Goal: Transaction & Acquisition: Obtain resource

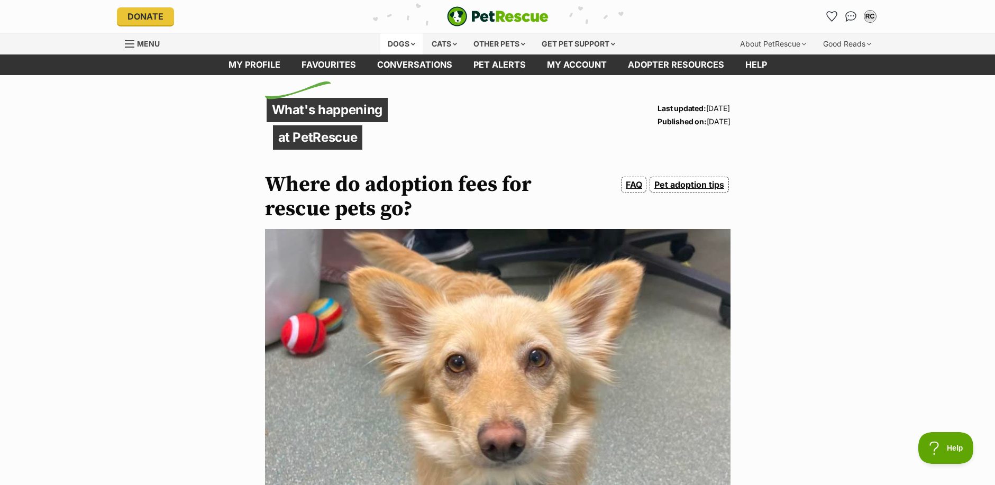
click at [398, 41] on div "Dogs" at bounding box center [401, 43] width 42 height 21
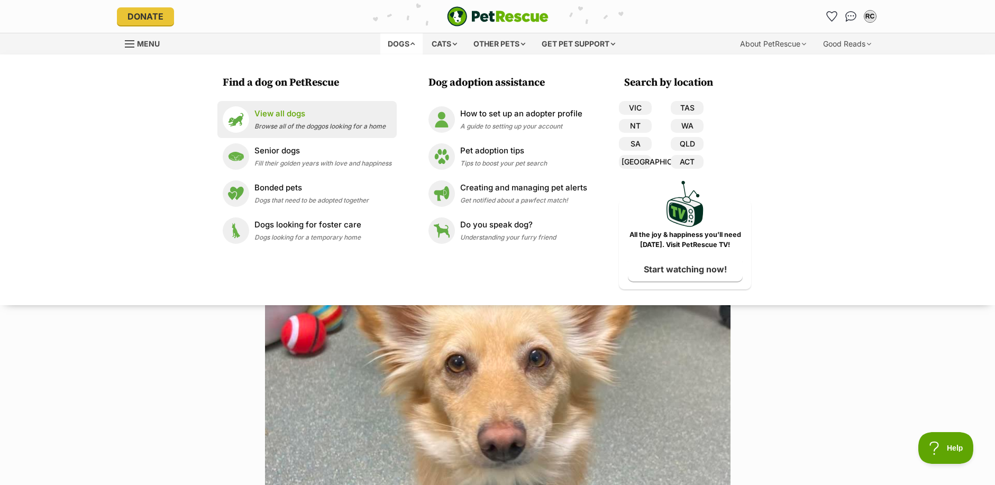
click at [287, 119] on p "View all dogs" at bounding box center [319, 114] width 131 height 12
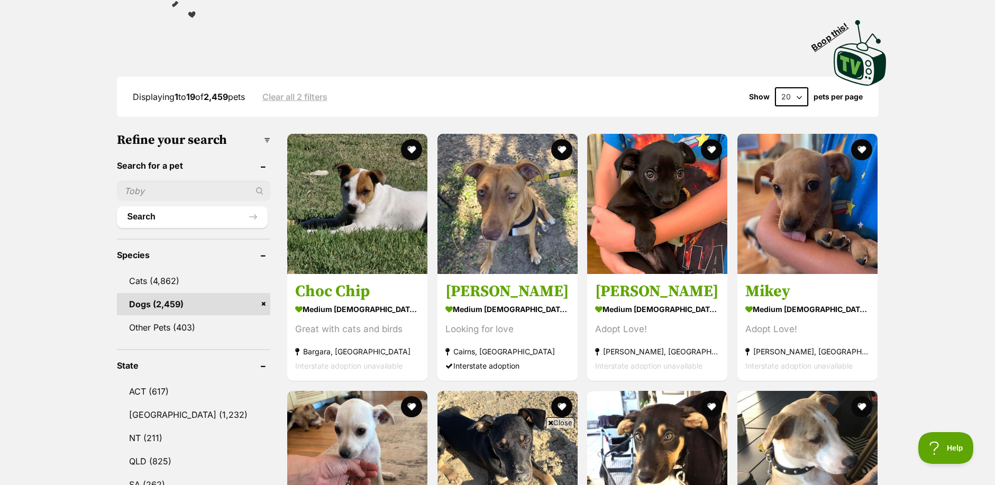
drag, startPoint x: 159, startPoint y: 188, endPoint x: 123, endPoint y: 188, distance: 35.4
click at [124, 188] on input "text" at bounding box center [194, 191] width 154 height 20
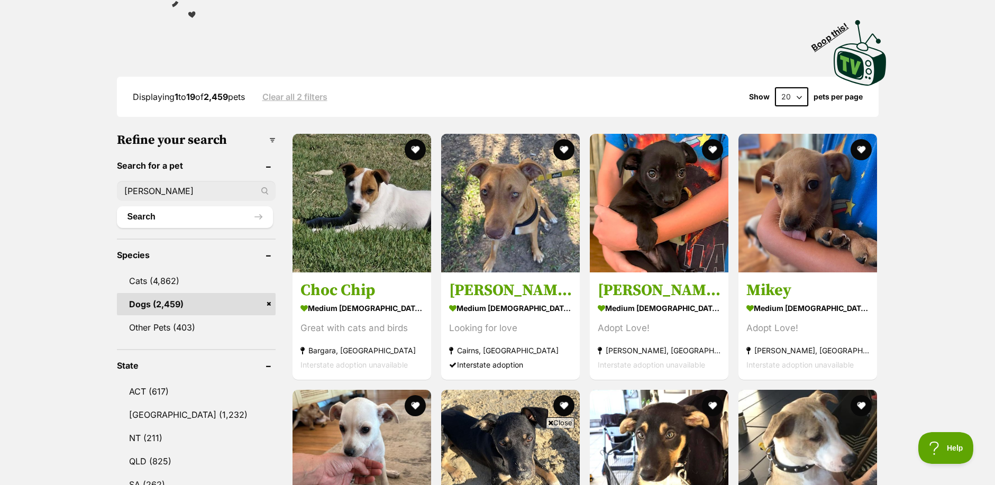
type input "gracie"
click at [264, 190] on div "gracie" at bounding box center [196, 191] width 159 height 20
click at [267, 187] on div "gracie" at bounding box center [196, 191] width 159 height 20
click at [216, 217] on button "Search" at bounding box center [195, 216] width 156 height 21
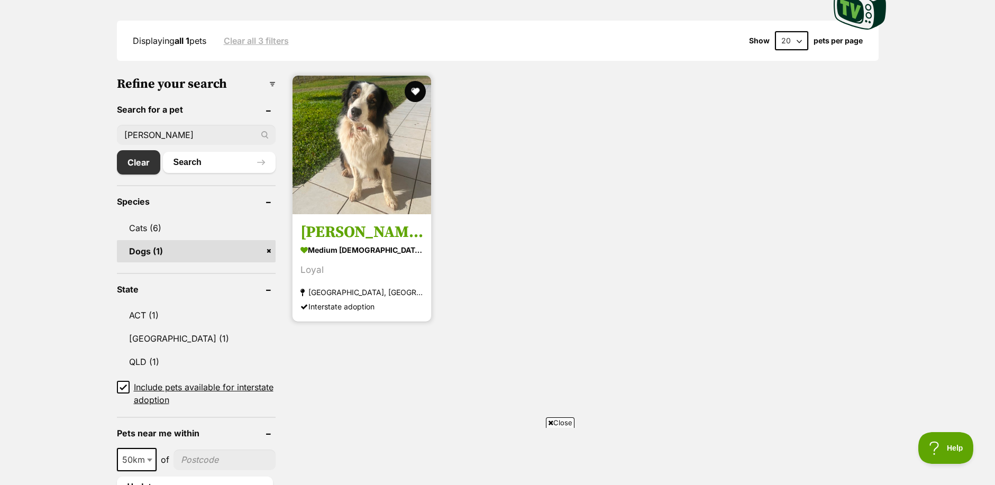
click at [354, 179] on img at bounding box center [362, 145] width 139 height 139
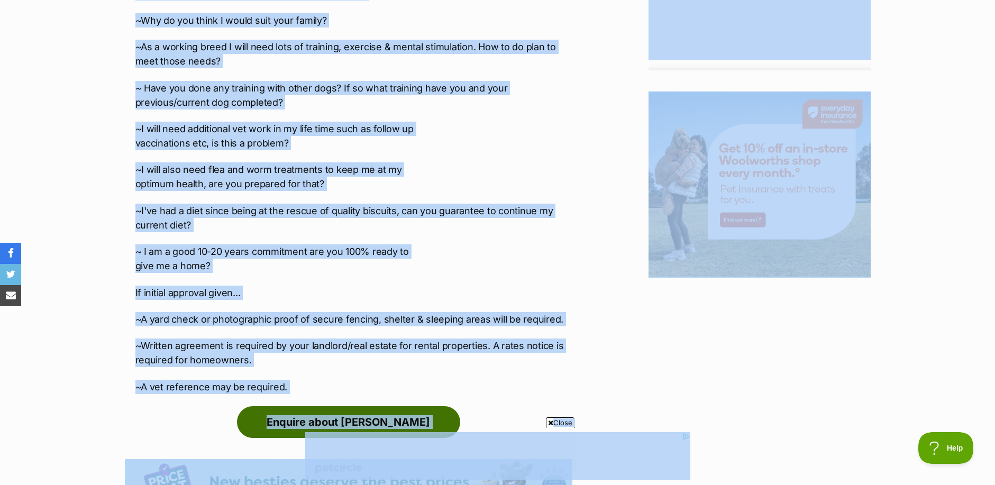
scroll to position [1384, 0]
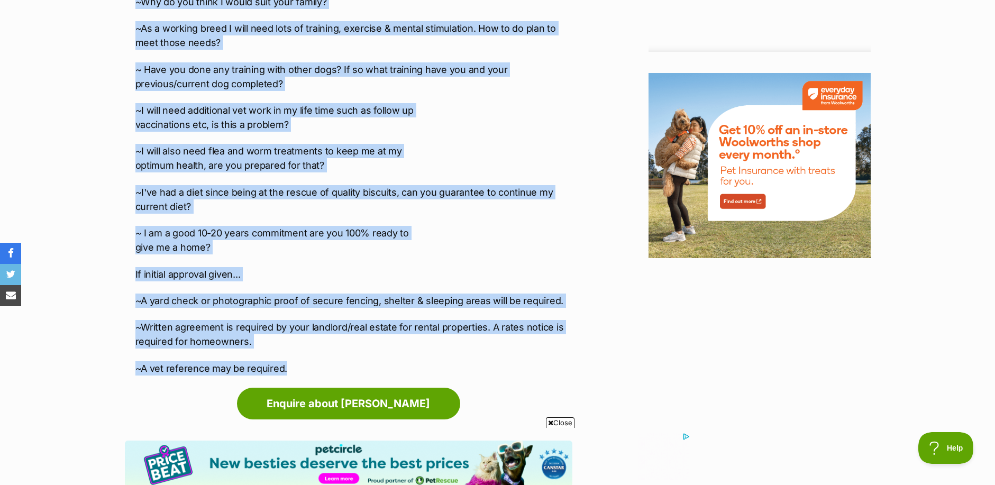
drag, startPoint x: 142, startPoint y: 165, endPoint x: 290, endPoint y: 358, distance: 243.8
click at [290, 358] on div "🎯 Please copy & paste to the "Enquire about [PERSON_NAME]" button *Please answe…" at bounding box center [353, 79] width 437 height 594
copy div "Lo ips’do sitametc adi elitsedd eiu tem inci ut labo etdo mag ali enimad 1 mini…"
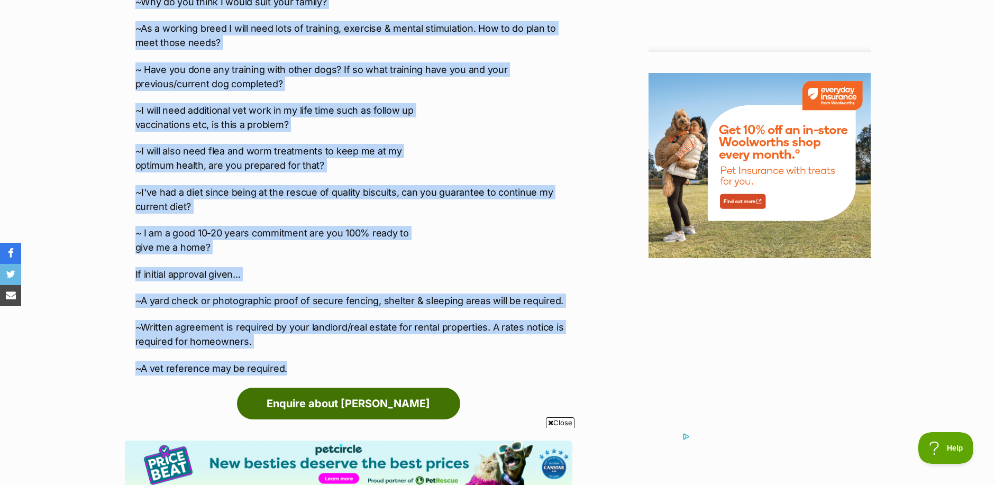
click at [395, 401] on link "Enquire about Gracie" at bounding box center [348, 404] width 223 height 32
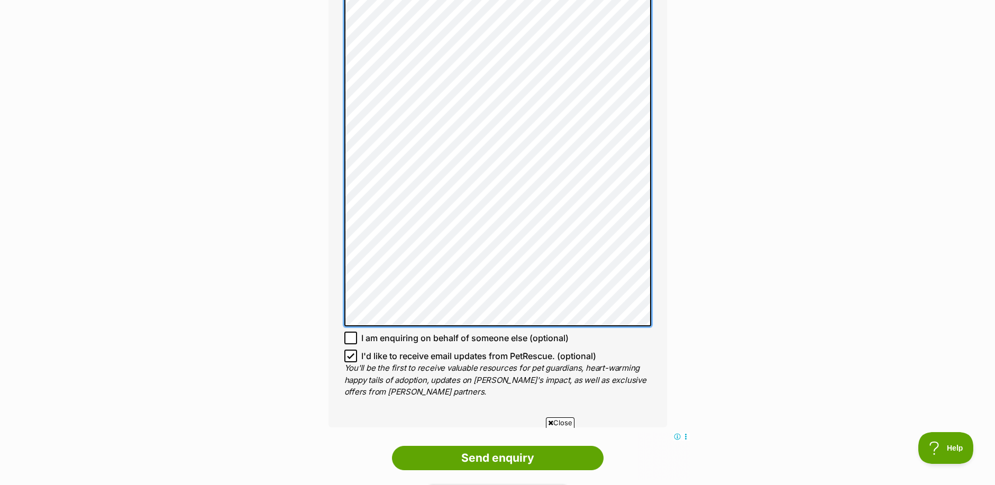
scroll to position [1164, 0]
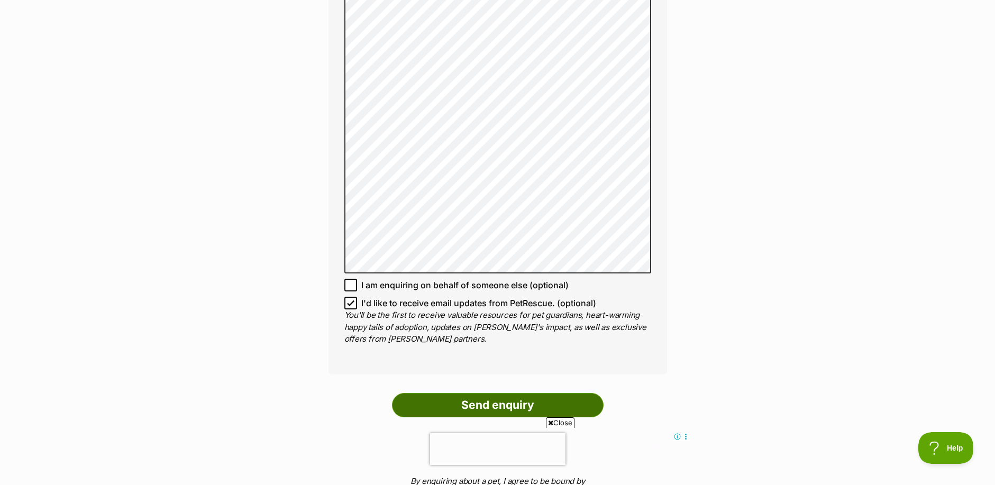
click at [516, 393] on input "Send enquiry" at bounding box center [498, 405] width 212 height 24
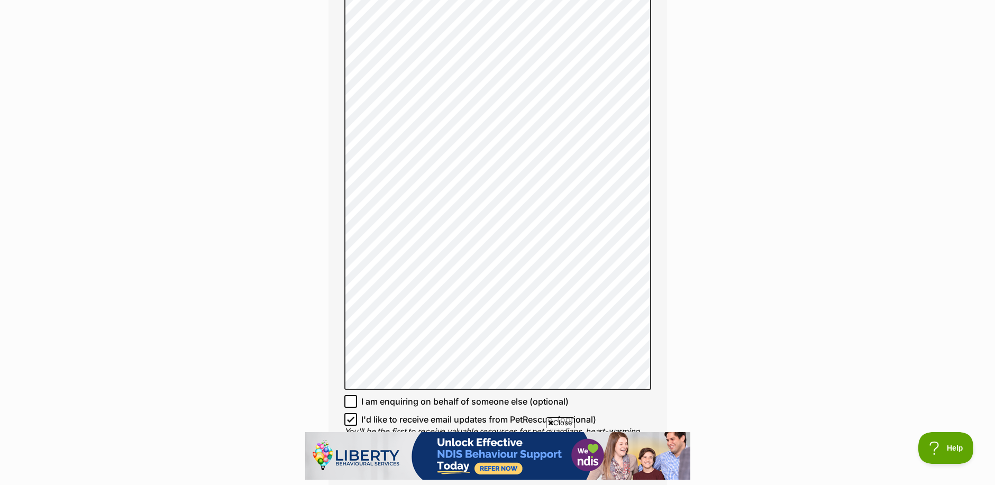
scroll to position [1270, 0]
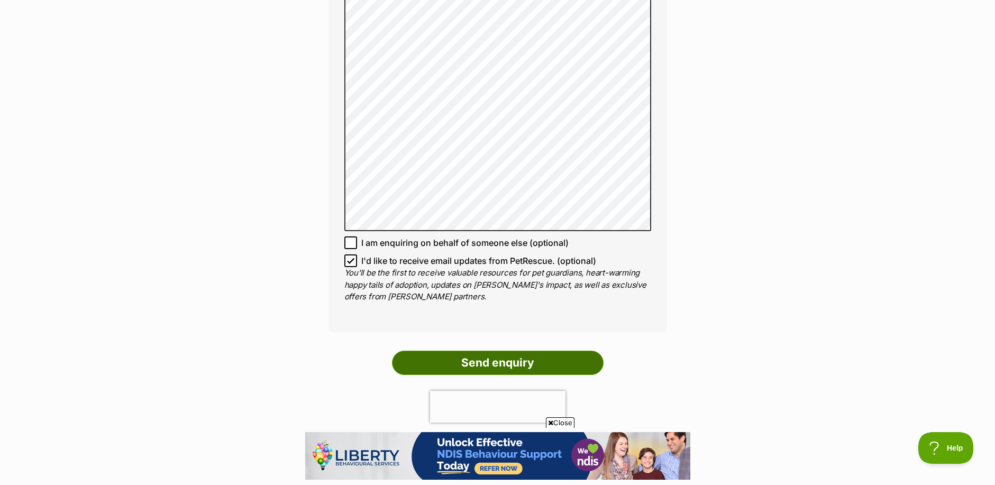
click at [482, 351] on input "Send enquiry" at bounding box center [498, 363] width 212 height 24
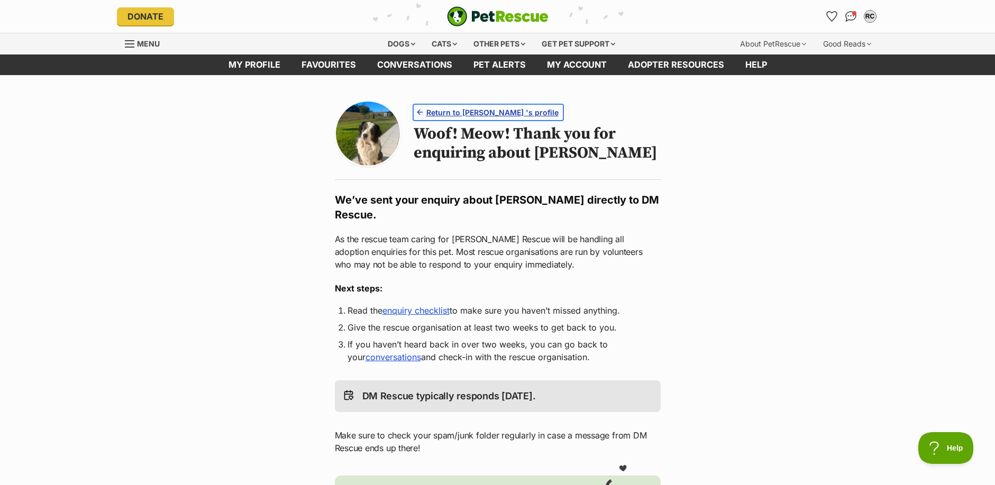
click at [466, 113] on span "Return to [PERSON_NAME] 's profile" at bounding box center [492, 112] width 132 height 11
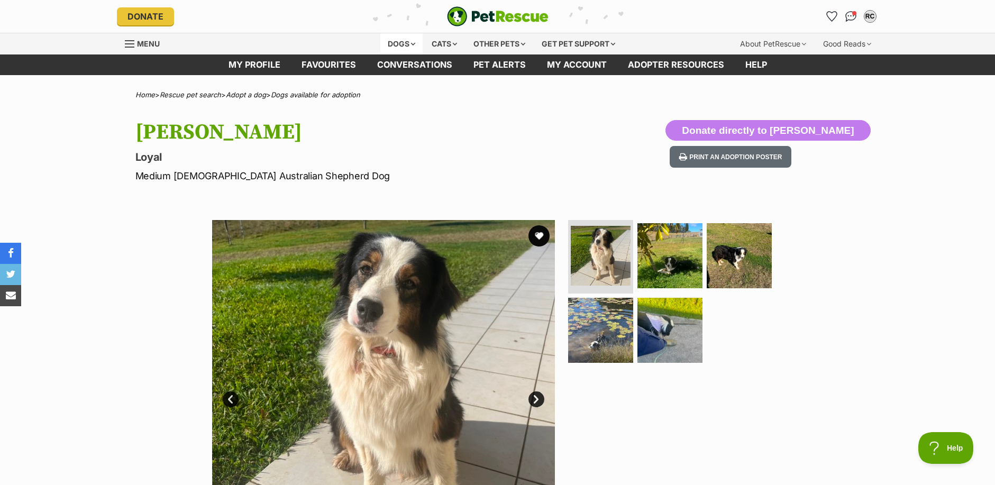
click at [404, 40] on div "Dogs" at bounding box center [401, 43] width 42 height 21
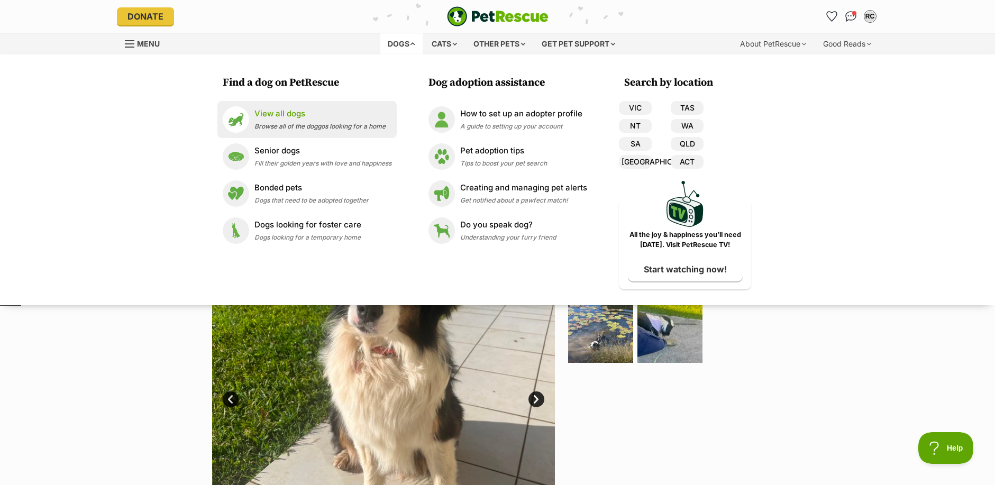
click at [275, 115] on p "View all dogs" at bounding box center [319, 114] width 131 height 12
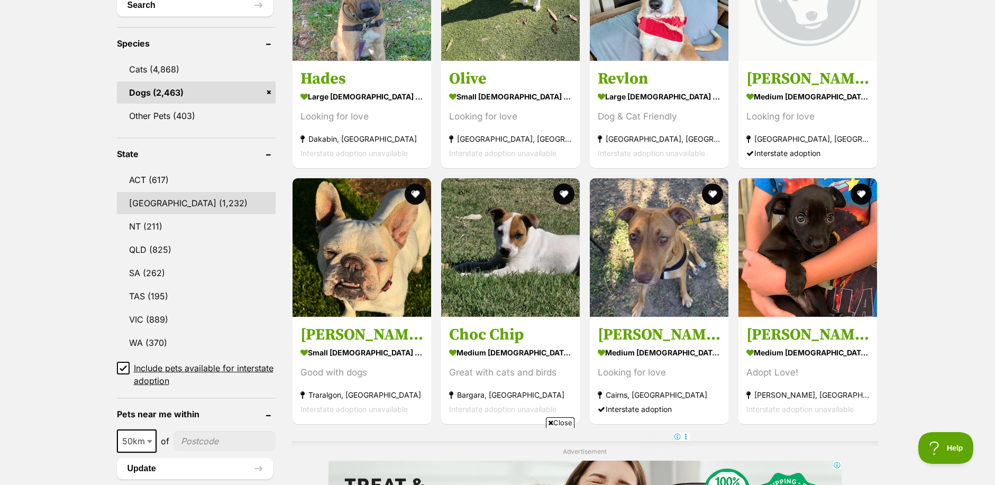
click at [159, 201] on link "NSW (1,232)" at bounding box center [196, 203] width 159 height 22
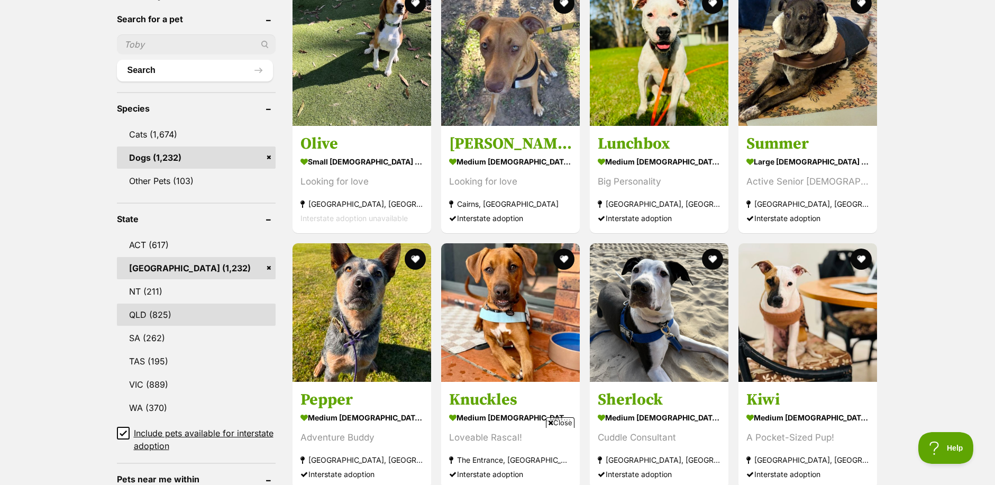
scroll to position [423, 0]
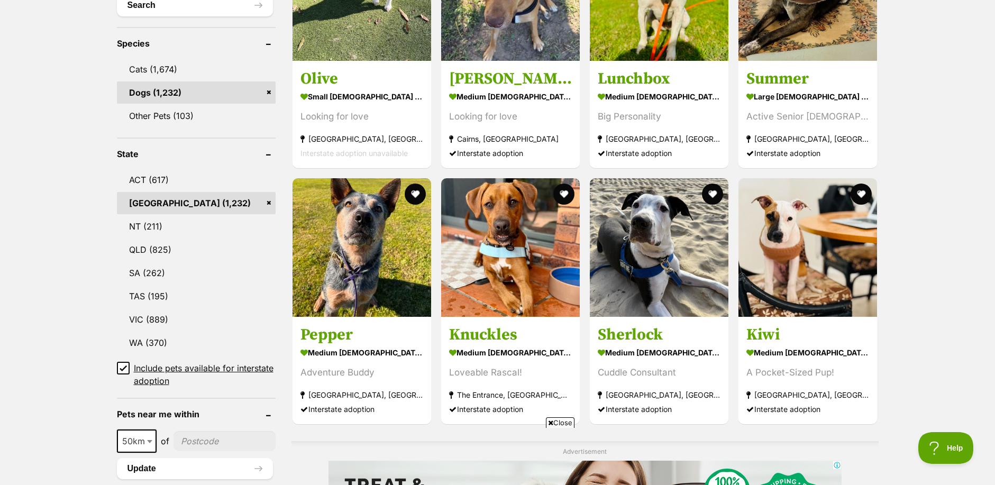
click at [266, 198] on link "[GEOGRAPHIC_DATA] (1,232)" at bounding box center [196, 203] width 159 height 22
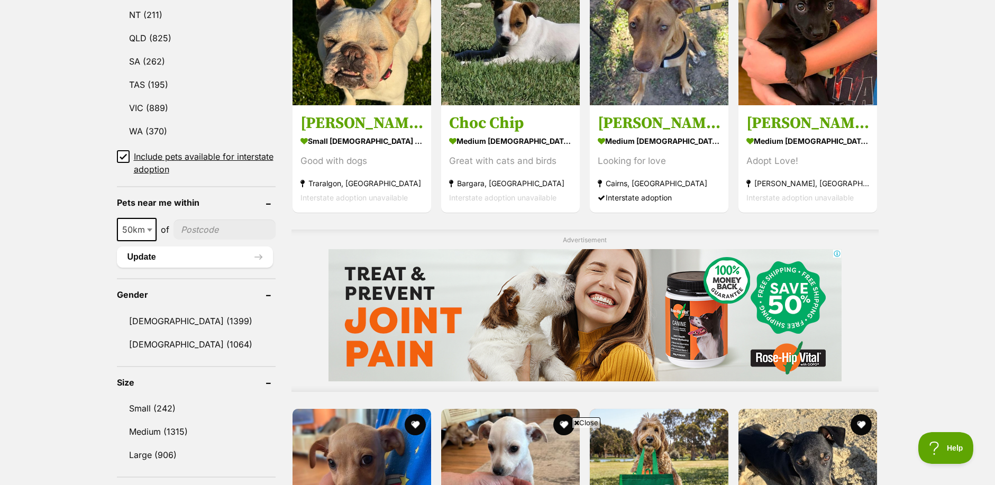
click at [199, 226] on input"] "postcode" at bounding box center [225, 230] width 102 height 20
type input"] "2460"
click at [142, 226] on span "50km" at bounding box center [137, 229] width 38 height 15
select select "250"
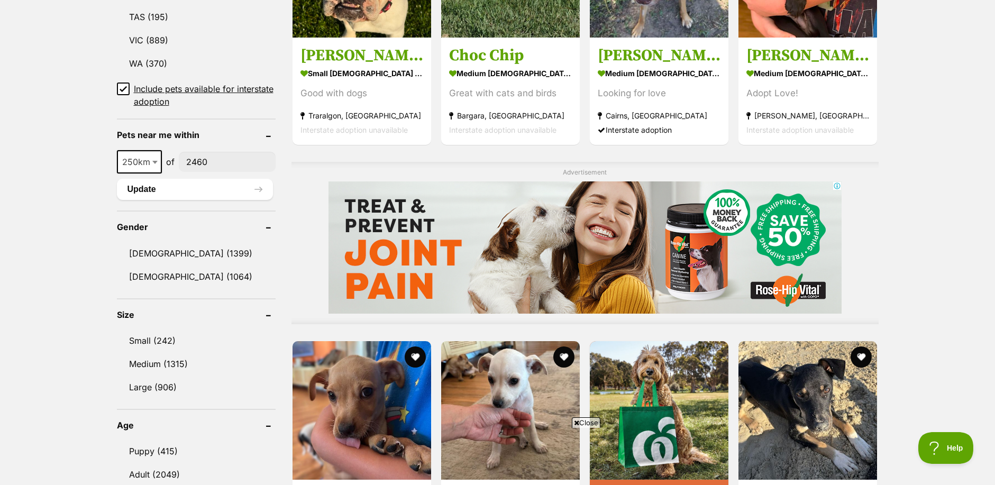
scroll to position [741, 0]
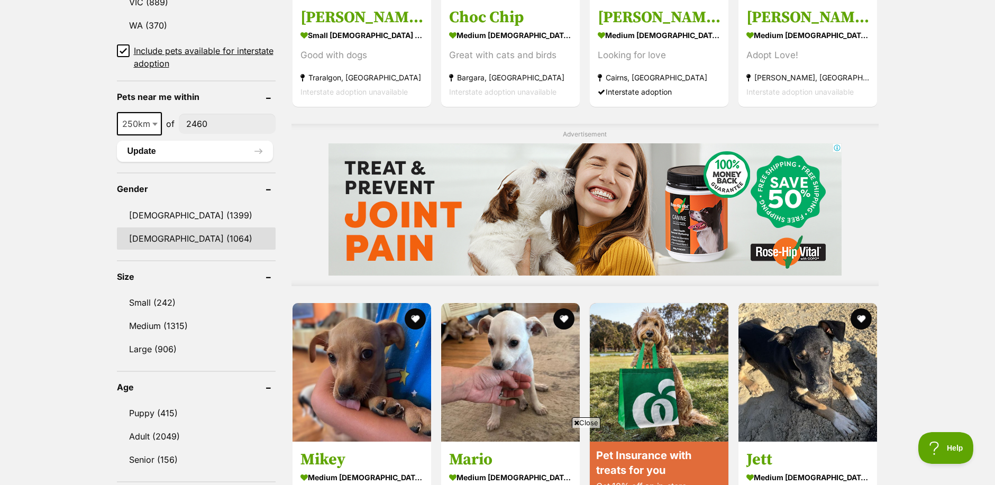
click at [175, 238] on link "[DEMOGRAPHIC_DATA] (1064)" at bounding box center [196, 238] width 159 height 22
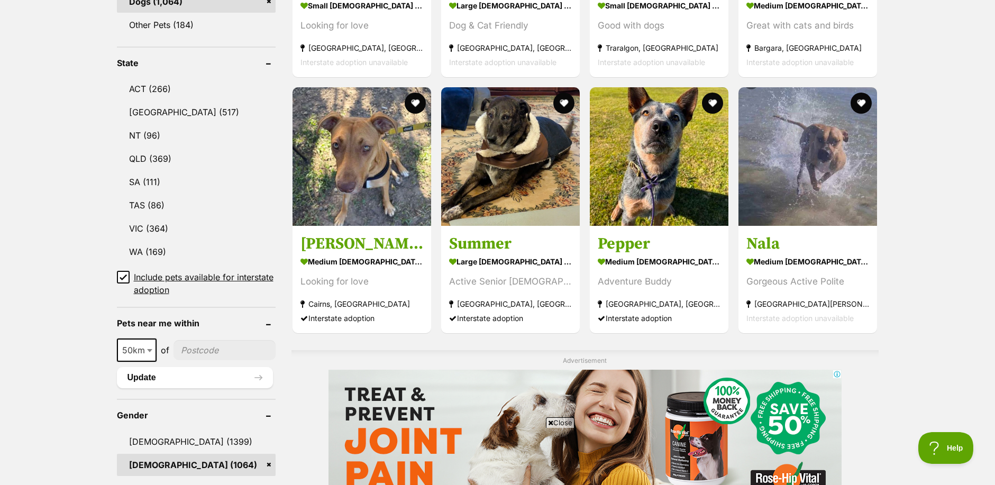
scroll to position [635, 0]
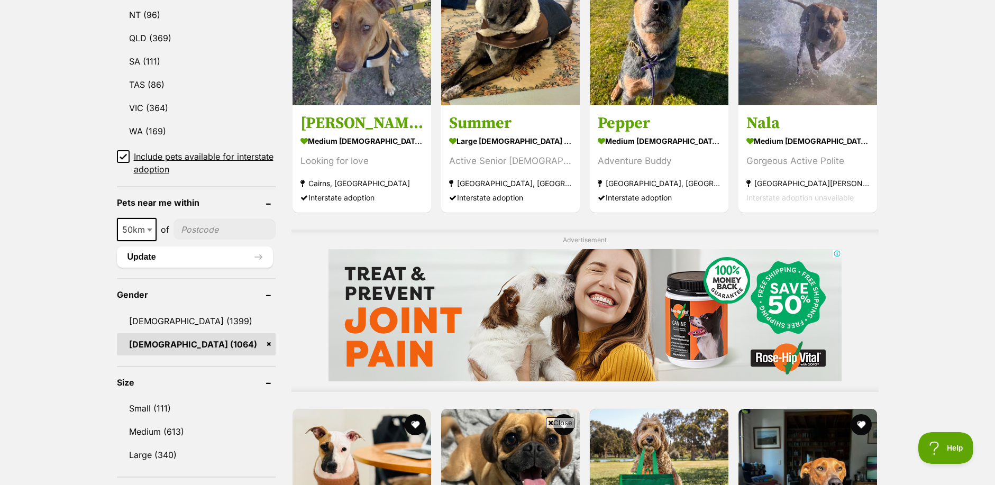
click at [269, 345] on link "[DEMOGRAPHIC_DATA] (1064)" at bounding box center [196, 344] width 159 height 22
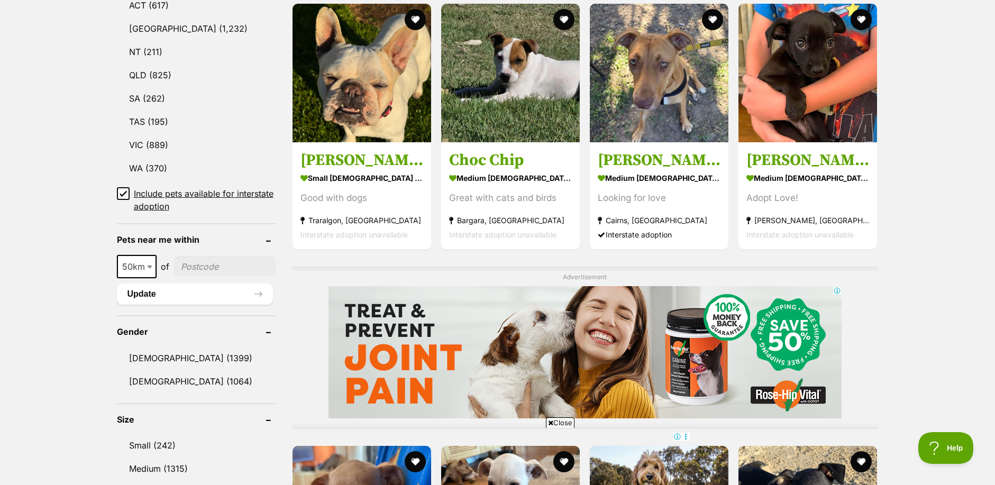
scroll to position [635, 0]
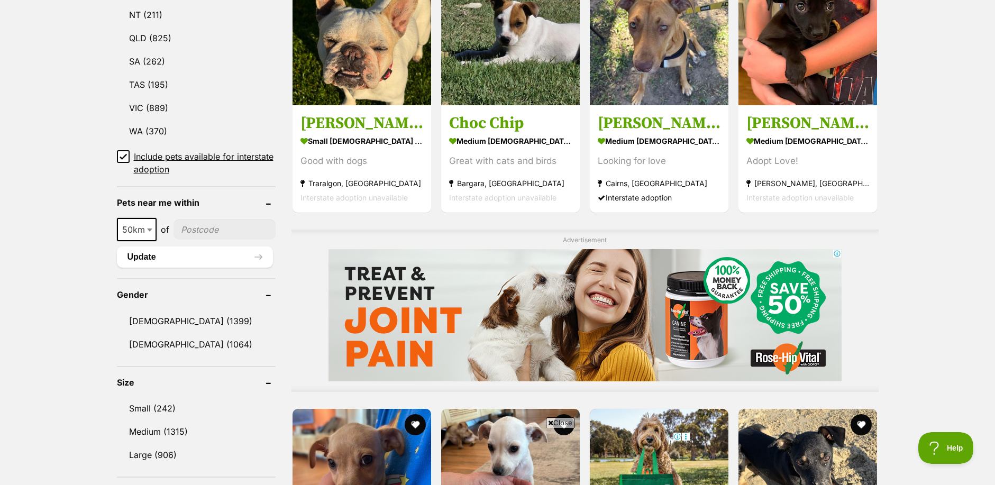
click at [197, 230] on input"] "postcode" at bounding box center [225, 230] width 102 height 20
type input"] "2460"
click at [151, 229] on b at bounding box center [149, 230] width 5 height 3
select select "250"
click at [221, 254] on button "Update" at bounding box center [195, 257] width 156 height 21
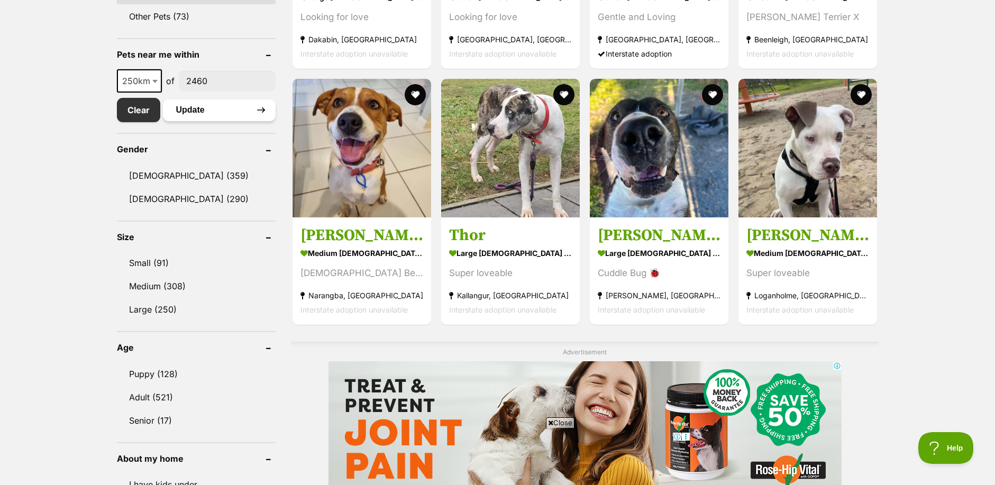
scroll to position [529, 0]
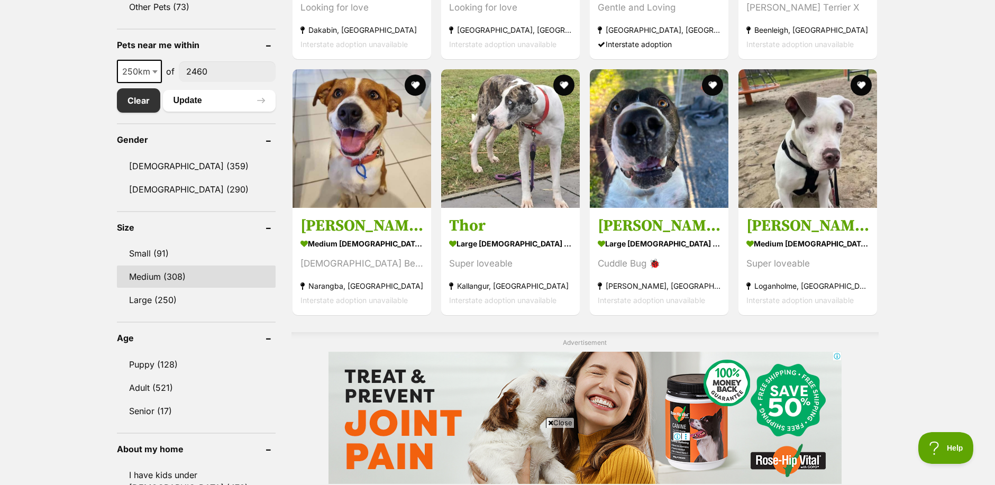
click at [174, 278] on link "Medium (308)" at bounding box center [196, 277] width 159 height 22
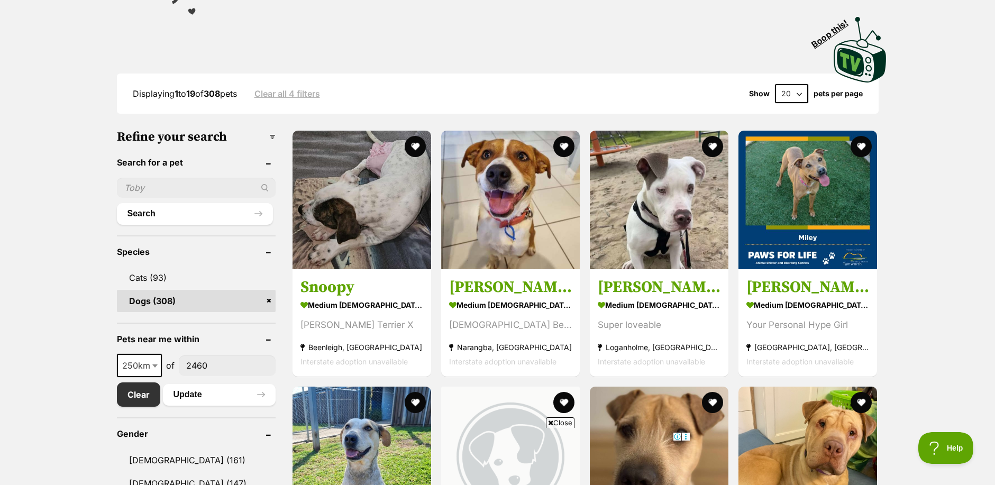
click at [801, 95] on select "20 40 60" at bounding box center [791, 93] width 33 height 19
select select "60"
click at [775, 84] on select "20 40 60" at bounding box center [791, 93] width 33 height 19
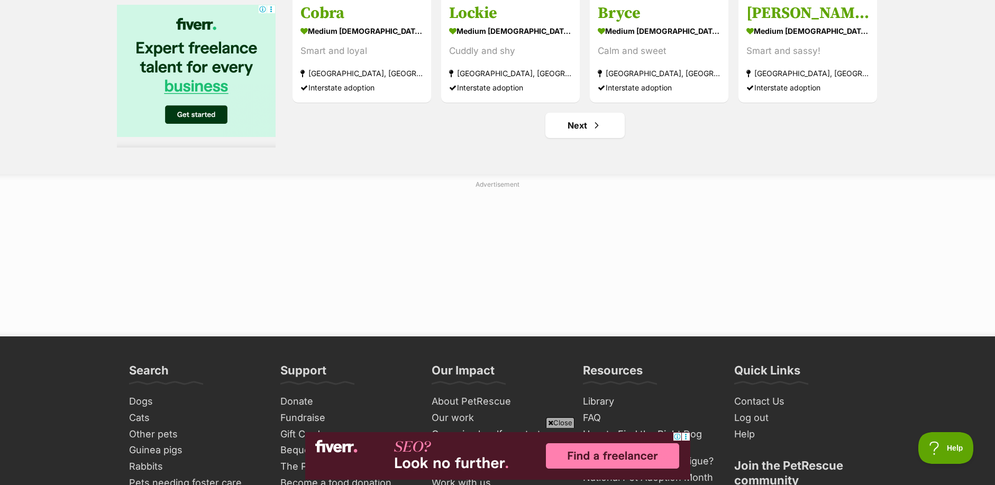
scroll to position [5396, 0]
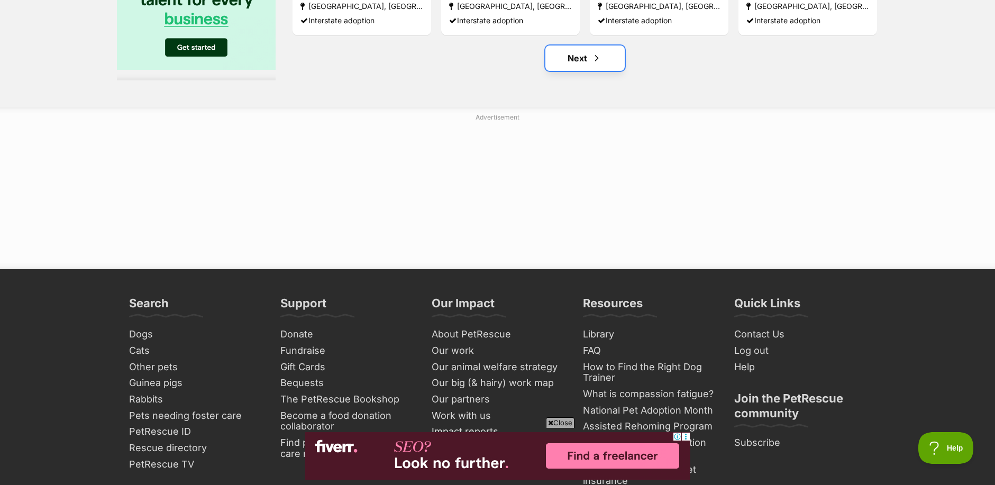
click at [592, 66] on link "Next" at bounding box center [584, 57] width 79 height 25
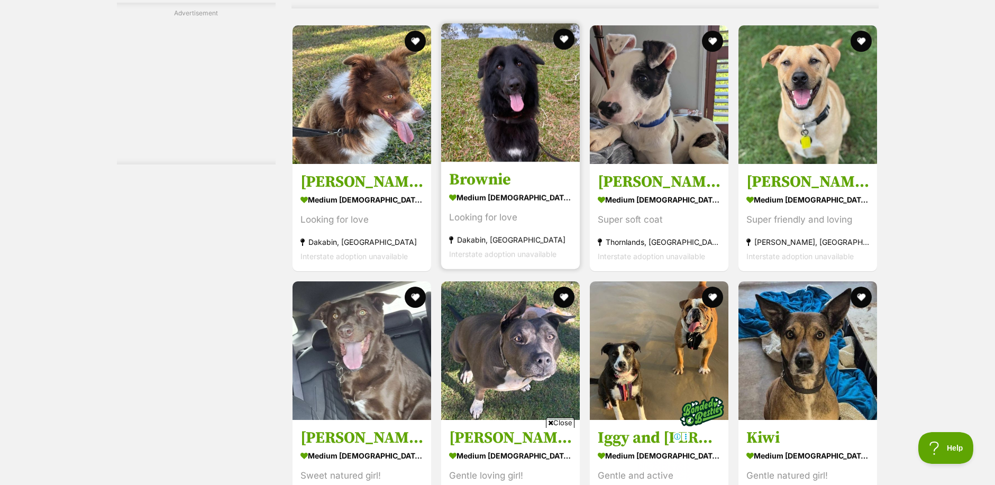
click at [506, 144] on img at bounding box center [510, 92] width 139 height 139
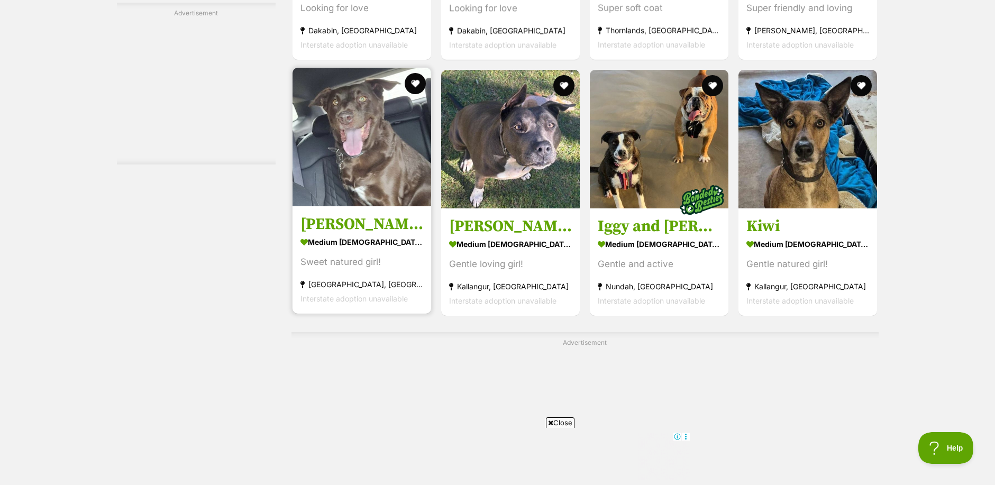
click at [352, 162] on img at bounding box center [362, 137] width 139 height 139
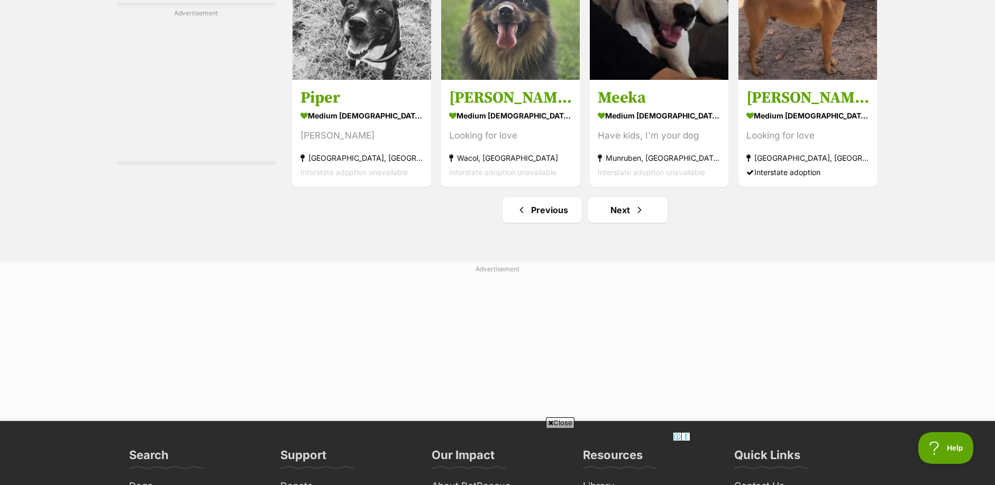
scroll to position [5343, 0]
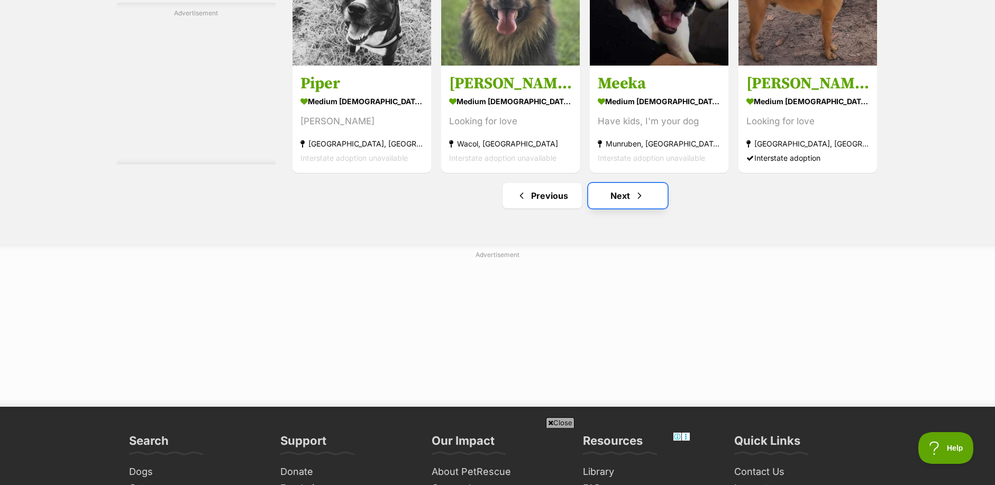
click at [611, 199] on link "Next" at bounding box center [627, 195] width 79 height 25
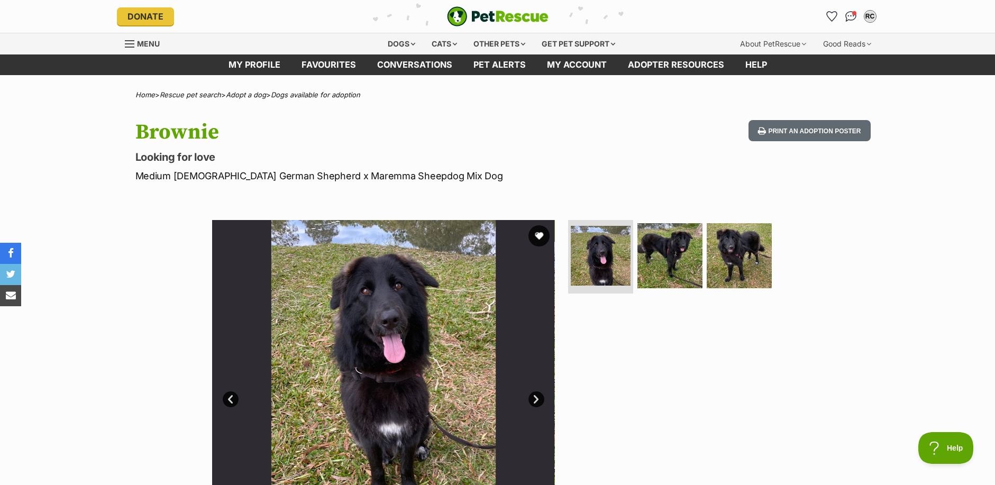
click at [537, 401] on link "Next" at bounding box center [536, 399] width 16 height 16
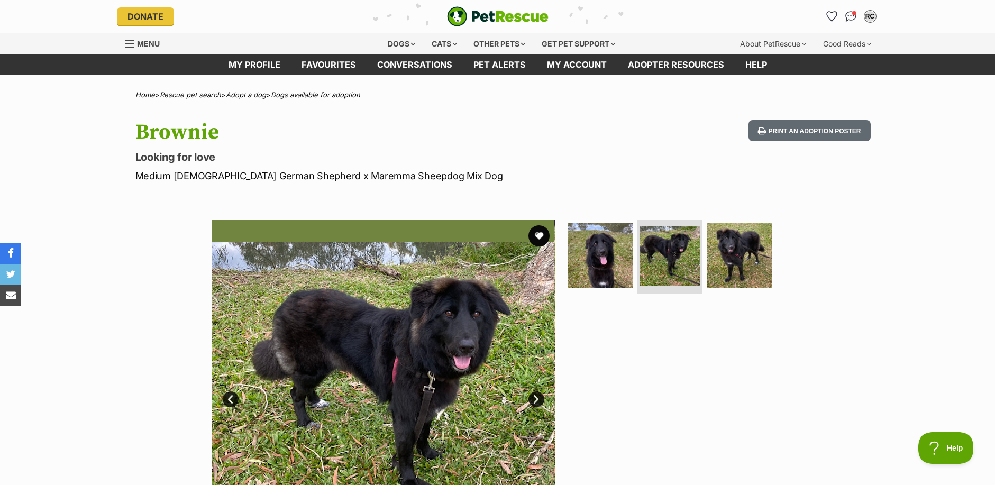
click at [537, 401] on link "Next" at bounding box center [536, 399] width 16 height 16
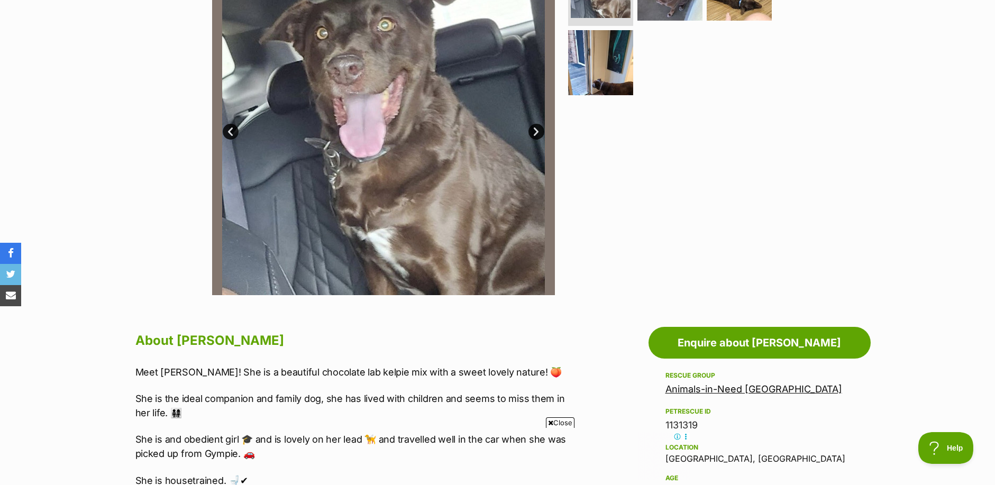
scroll to position [264, 0]
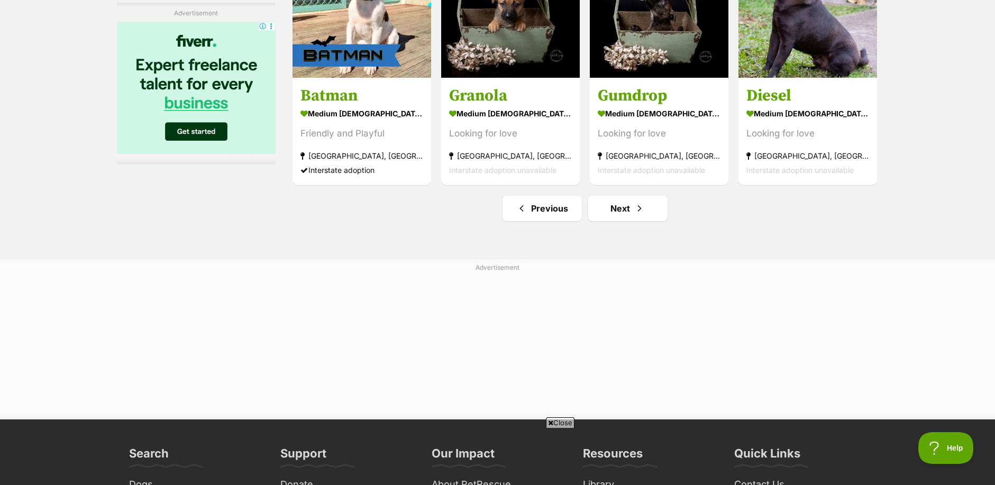
scroll to position [5607, 0]
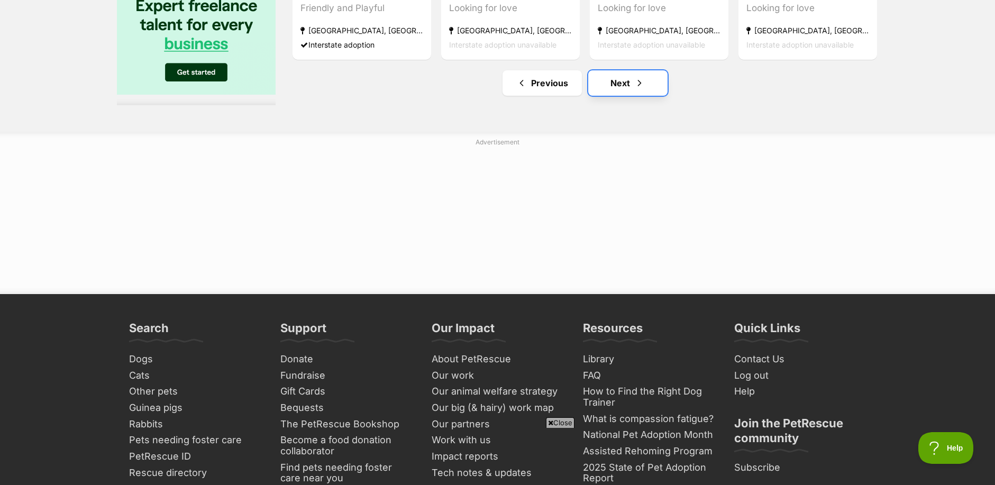
click at [623, 80] on link "Next" at bounding box center [627, 82] width 79 height 25
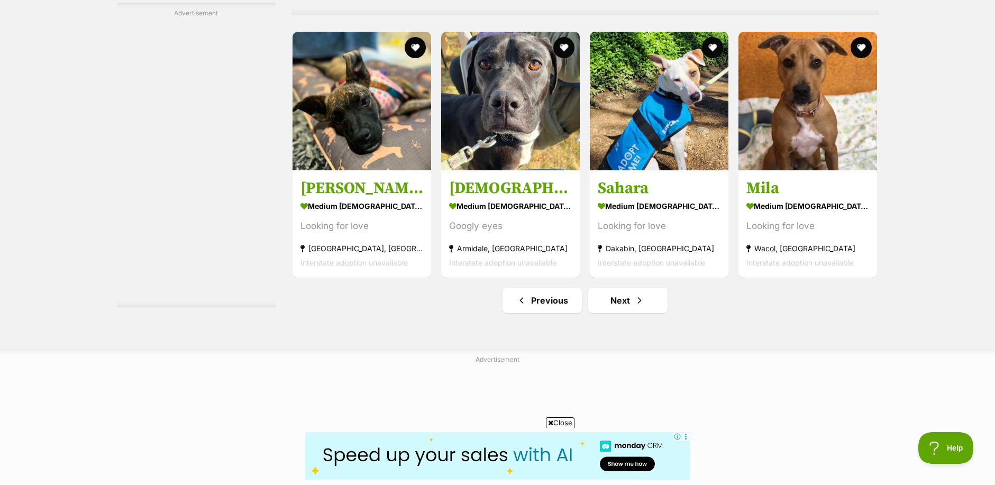
scroll to position [5501, 0]
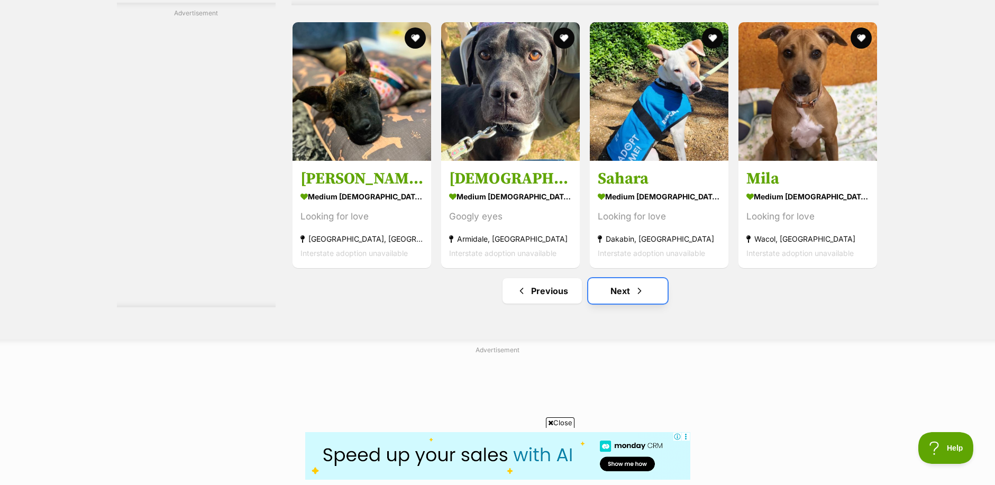
click at [635, 291] on span "Next page" at bounding box center [639, 291] width 11 height 13
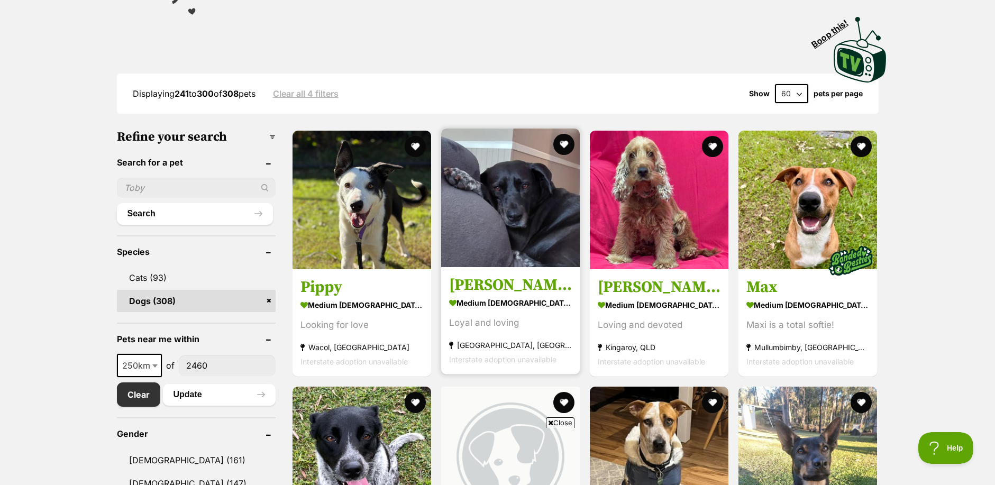
click at [503, 248] on img at bounding box center [510, 198] width 139 height 139
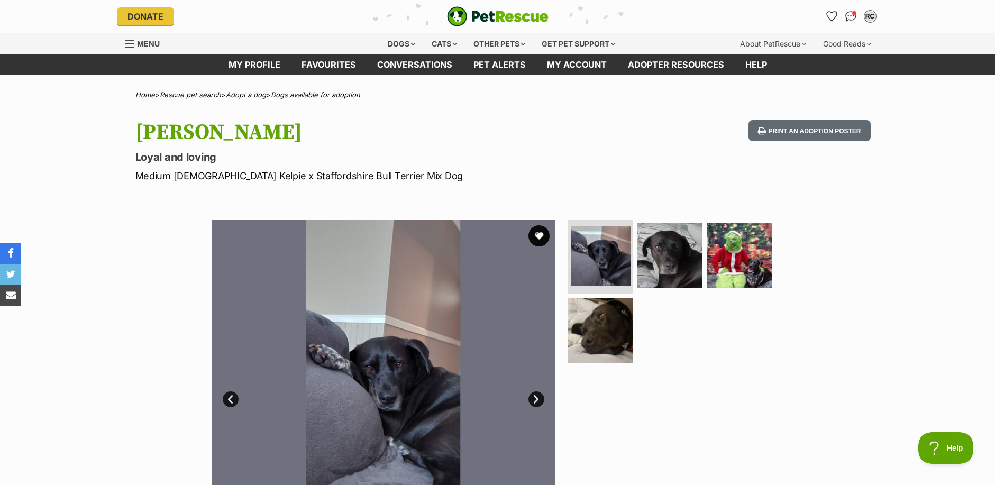
click at [534, 394] on link "Next" at bounding box center [536, 399] width 16 height 16
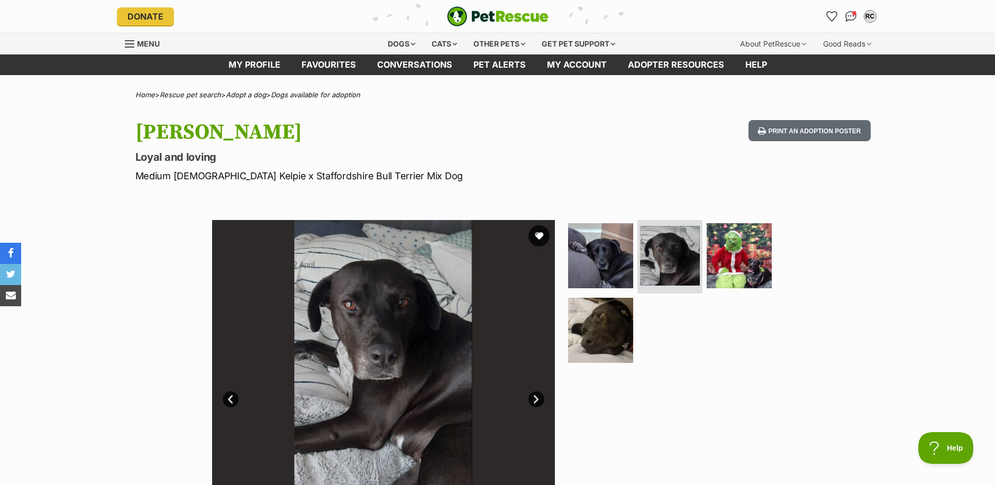
click at [534, 394] on link "Next" at bounding box center [536, 399] width 16 height 16
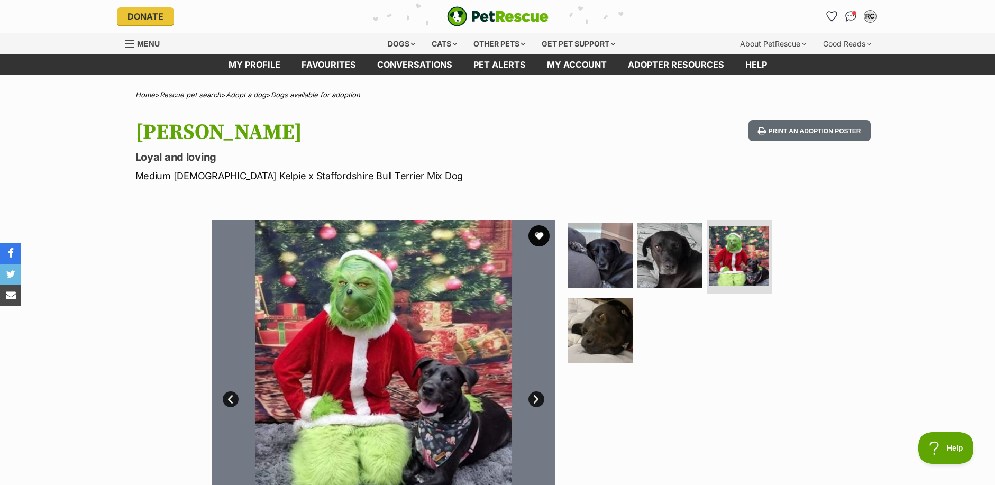
click at [534, 393] on link "Next" at bounding box center [536, 399] width 16 height 16
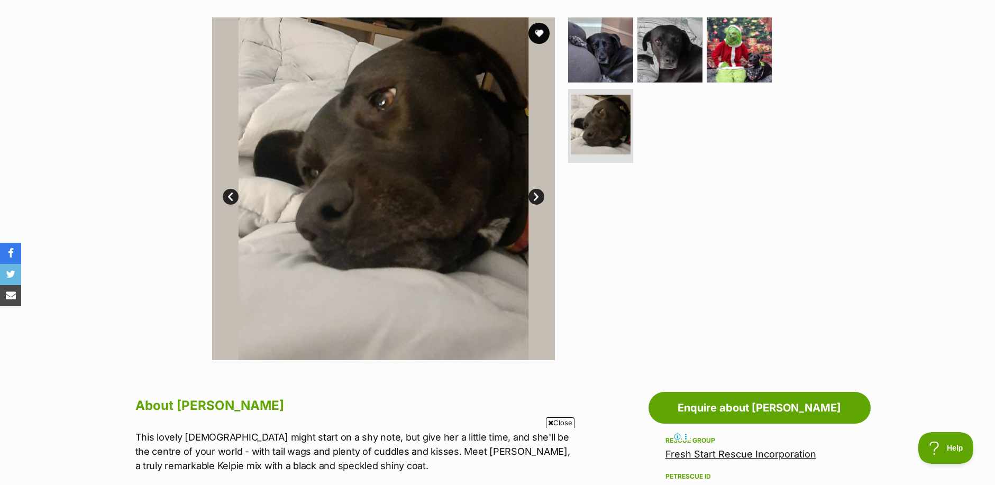
scroll to position [53, 0]
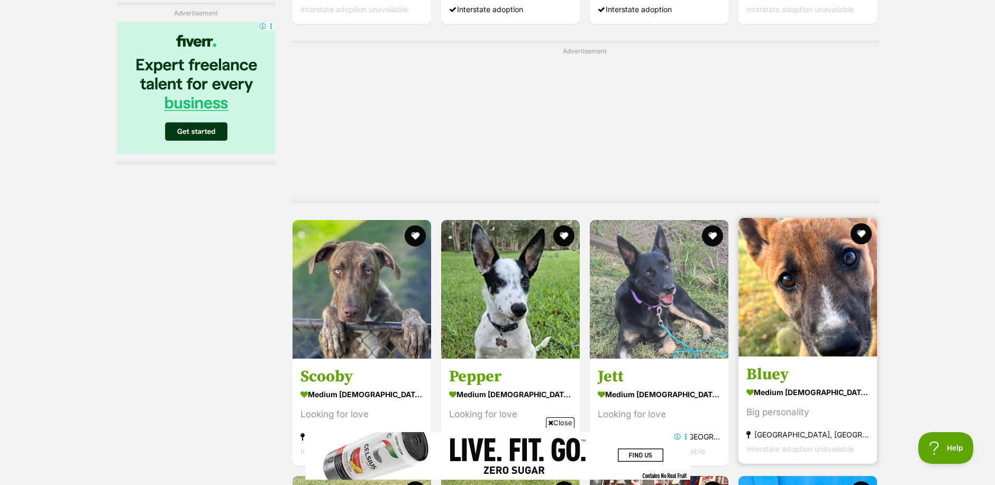
scroll to position [3227, 0]
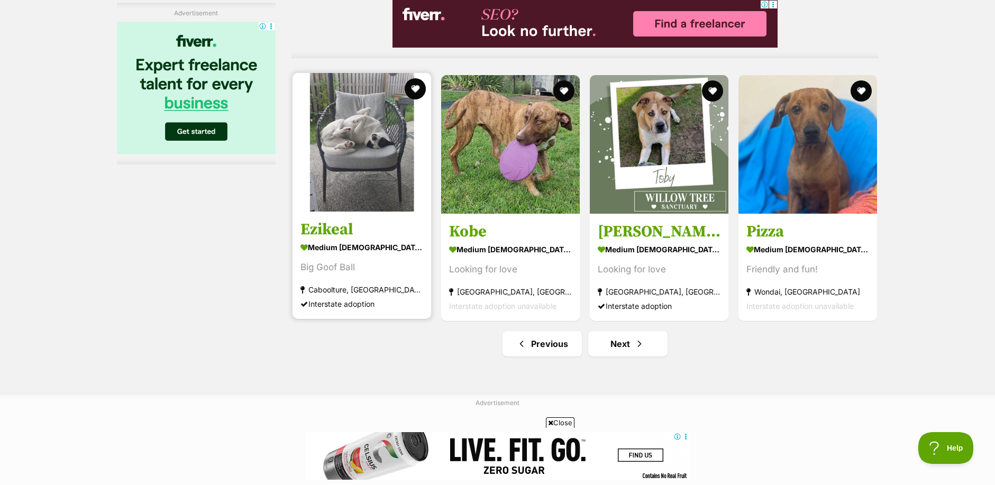
click at [372, 178] on img at bounding box center [362, 142] width 139 height 139
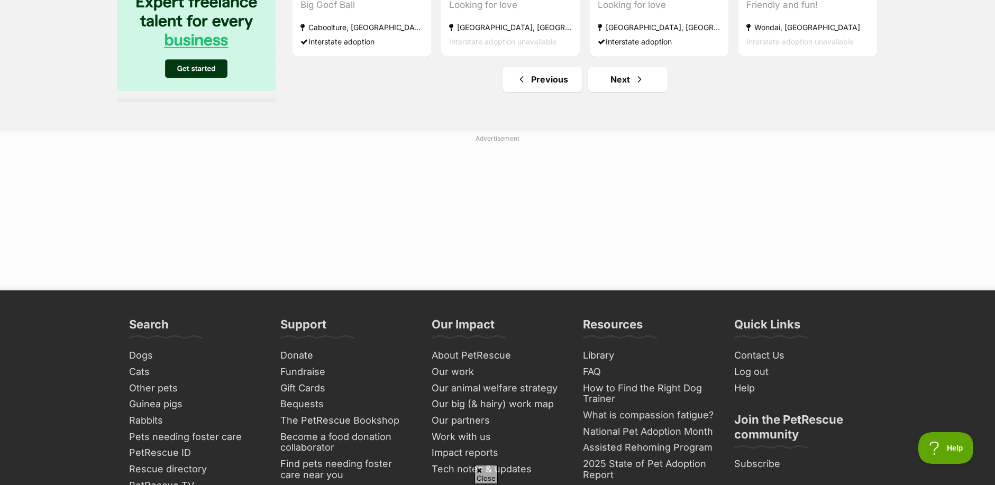
scroll to position [0, 0]
click at [637, 87] on link "Next" at bounding box center [627, 79] width 79 height 25
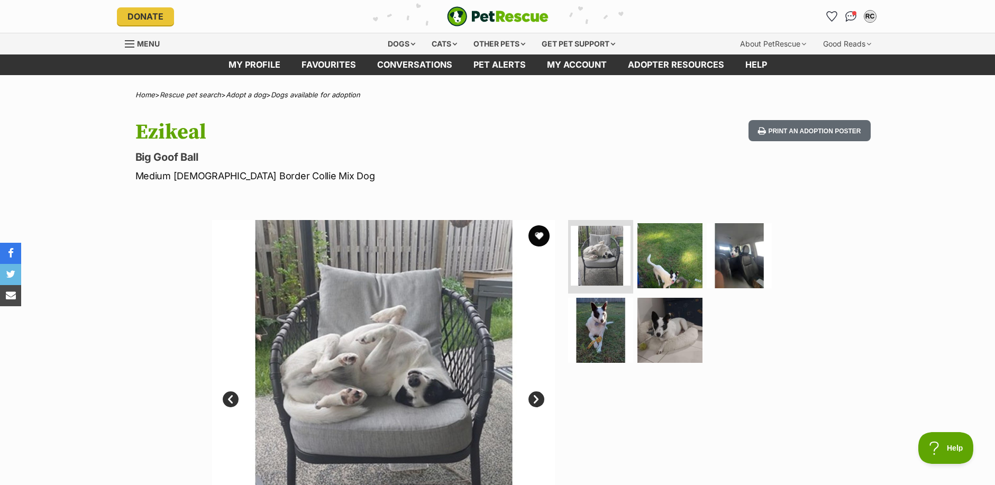
click at [536, 397] on link "Next" at bounding box center [536, 399] width 16 height 16
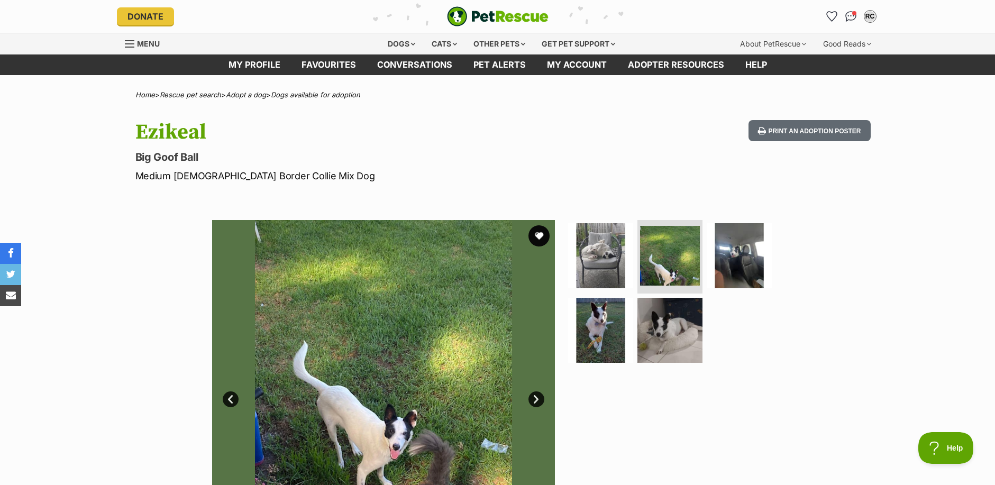
click at [536, 397] on link "Next" at bounding box center [536, 399] width 16 height 16
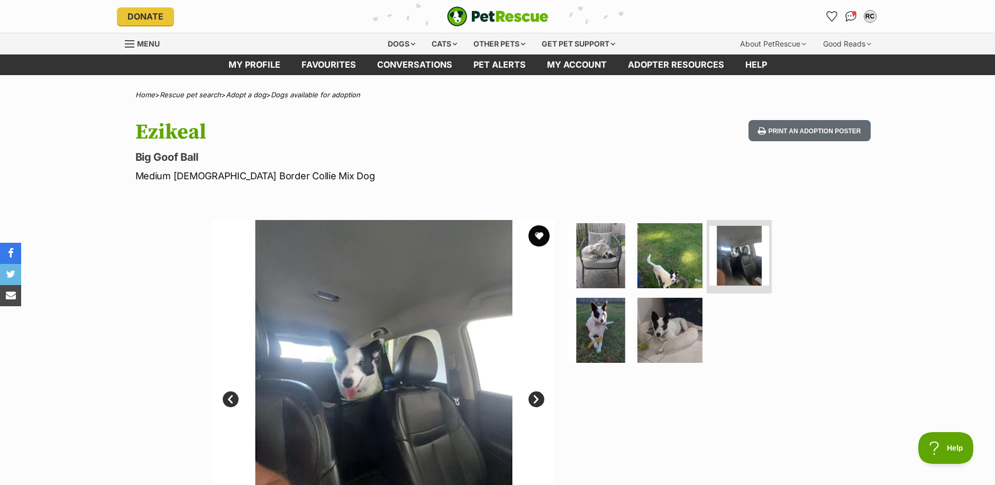
click at [536, 397] on link "Next" at bounding box center [536, 399] width 16 height 16
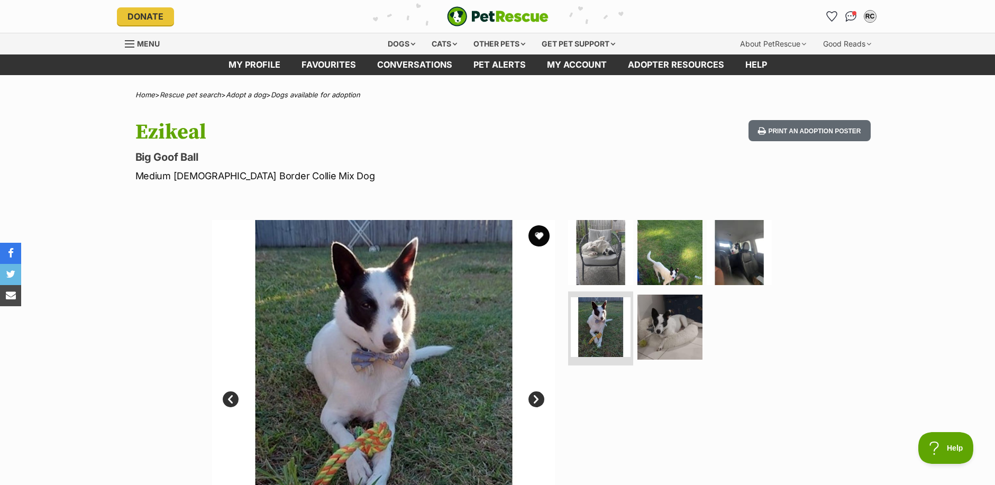
click at [536, 397] on link "Next" at bounding box center [536, 399] width 16 height 16
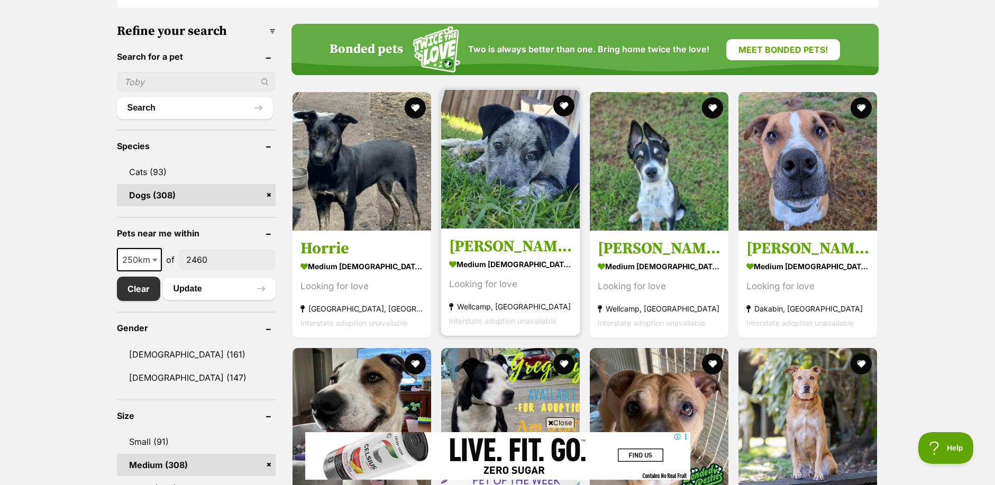
click at [537, 212] on img at bounding box center [510, 159] width 139 height 139
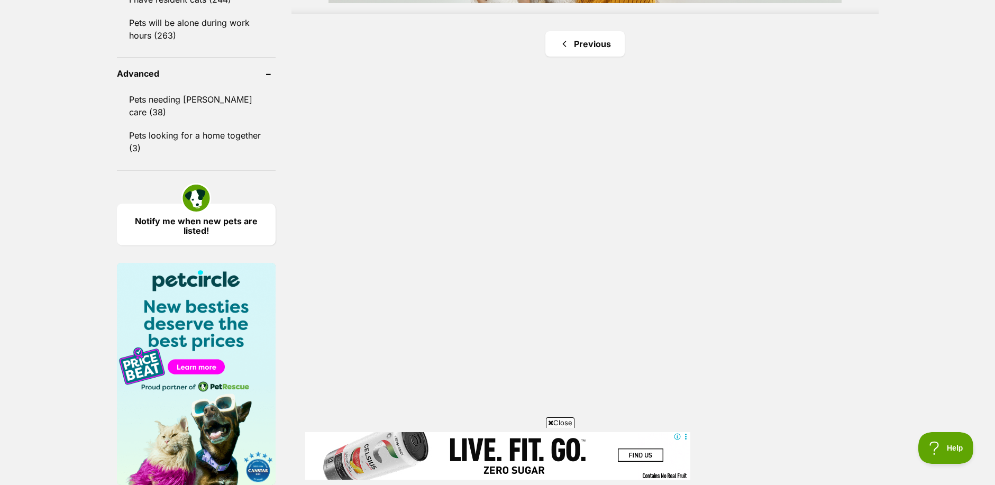
scroll to position [1058, 0]
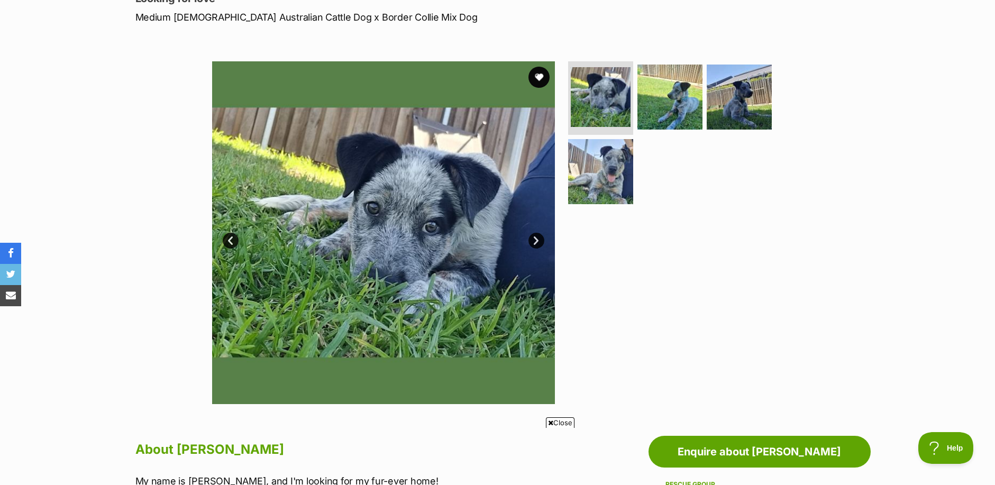
click at [534, 236] on link "Next" at bounding box center [536, 241] width 16 height 16
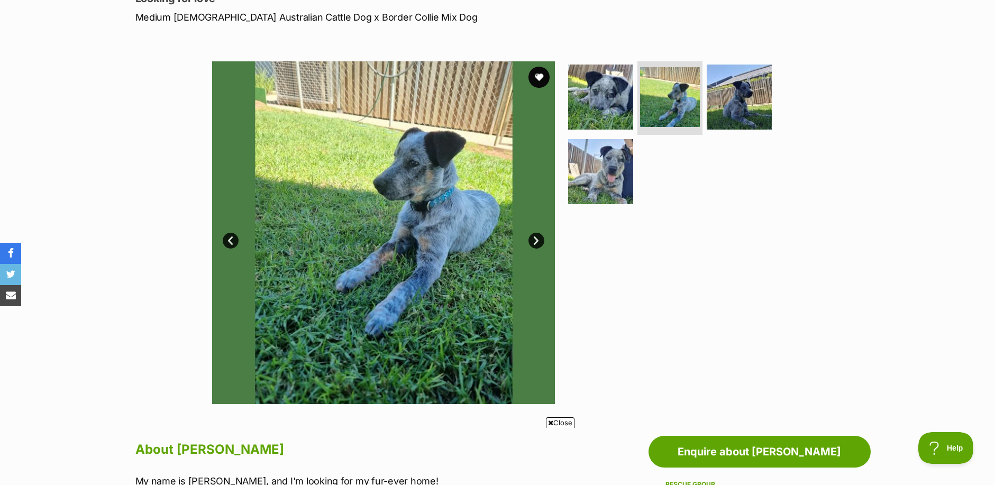
click at [536, 241] on link "Next" at bounding box center [536, 241] width 16 height 16
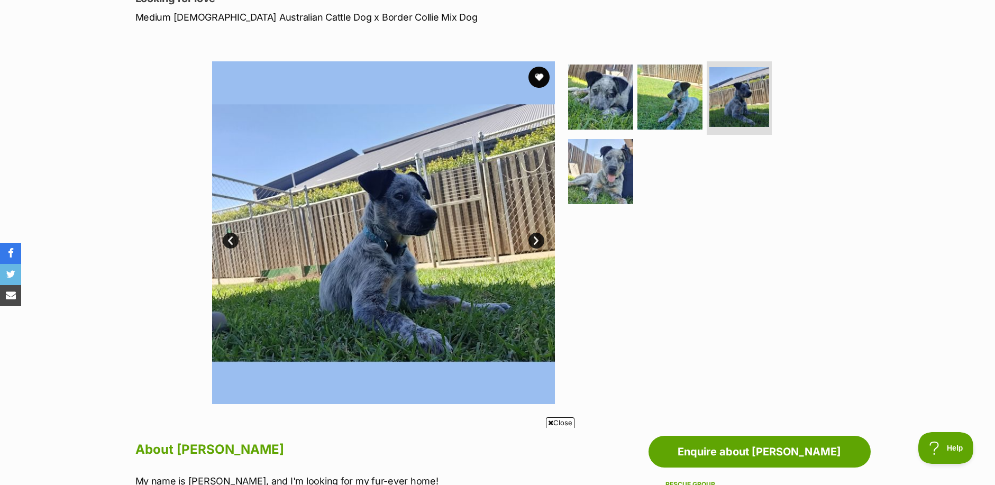
click at [536, 241] on link "Next" at bounding box center [536, 241] width 16 height 16
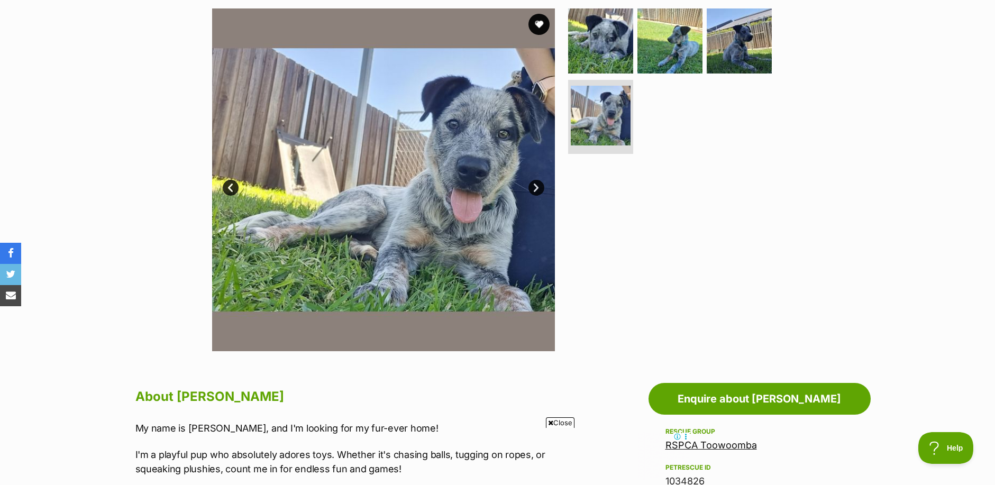
scroll to position [159, 0]
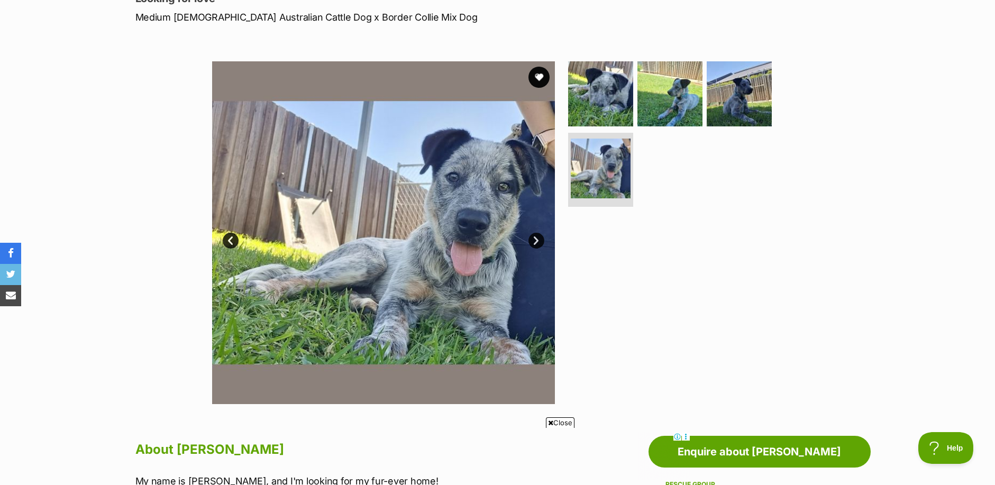
click at [537, 242] on link "Next" at bounding box center [536, 241] width 16 height 16
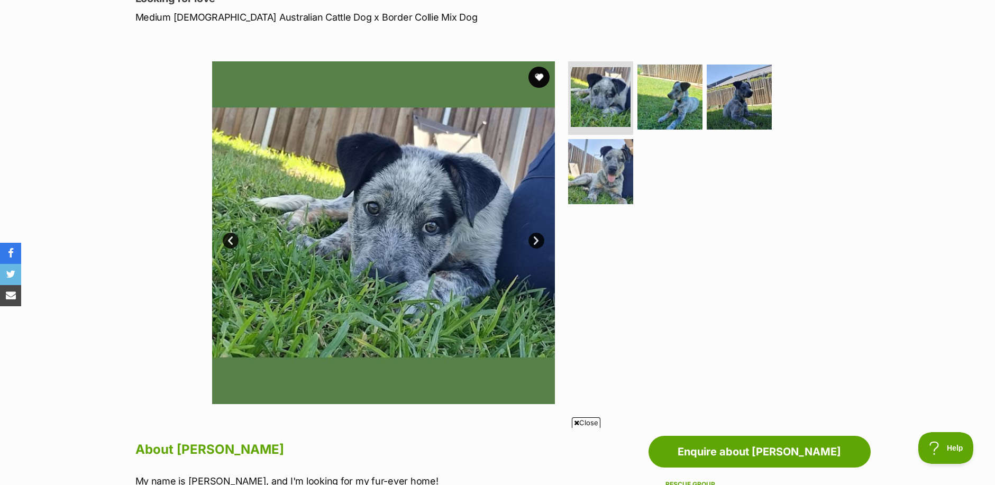
click at [537, 242] on link "Next" at bounding box center [536, 241] width 16 height 16
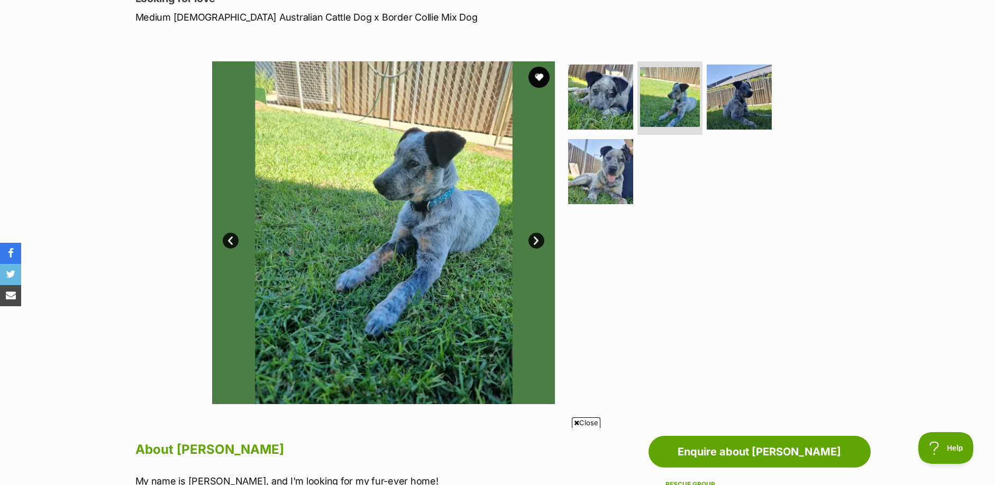
click at [537, 242] on link "Next" at bounding box center [536, 241] width 16 height 16
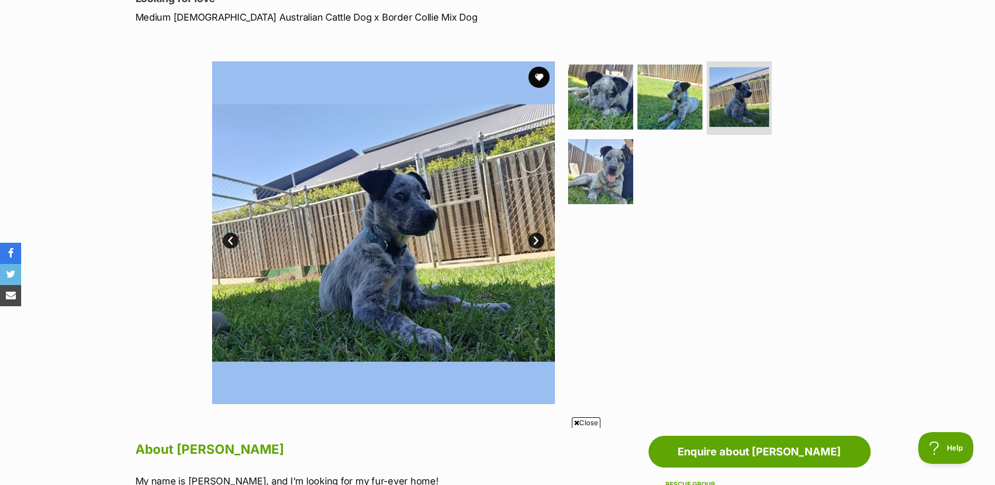
click at [537, 242] on link "Next" at bounding box center [536, 241] width 16 height 16
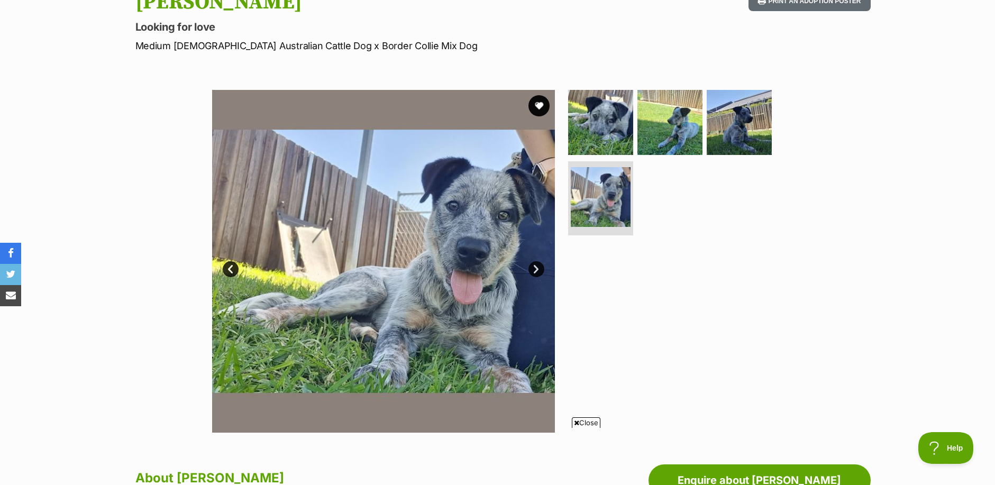
scroll to position [106, 0]
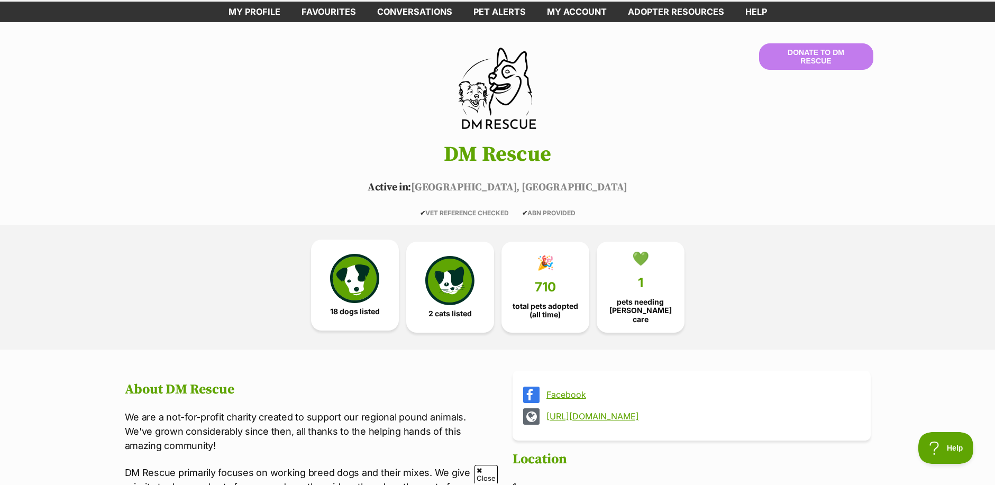
click at [362, 291] on img at bounding box center [354, 278] width 49 height 49
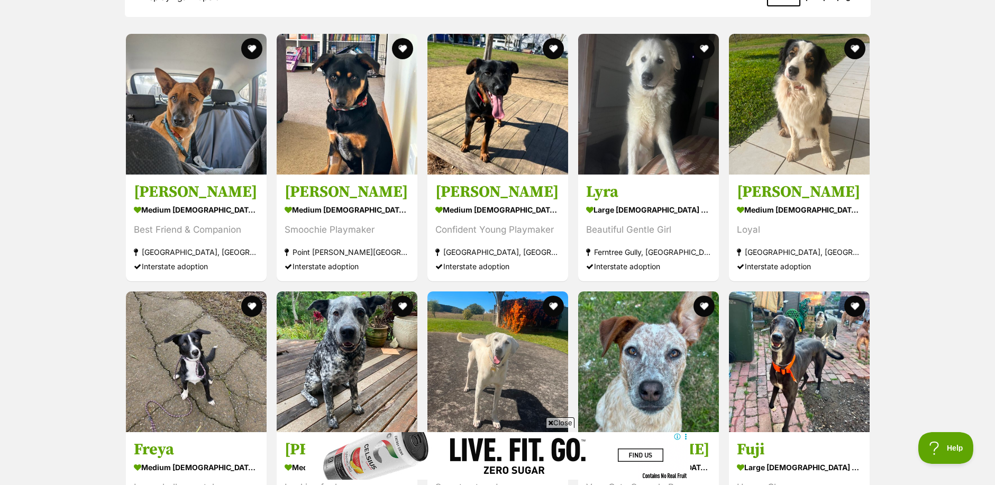
scroll to position [798, 0]
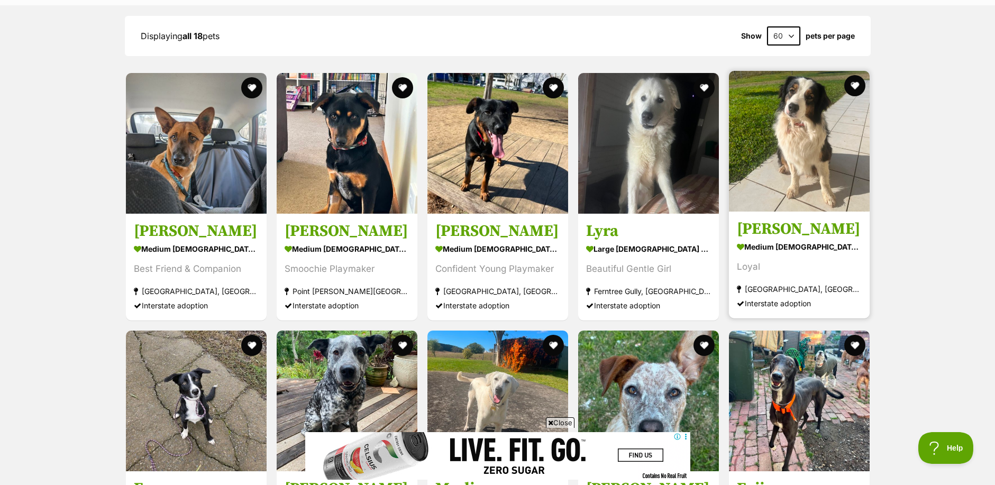
click at [800, 161] on img at bounding box center [799, 141] width 141 height 141
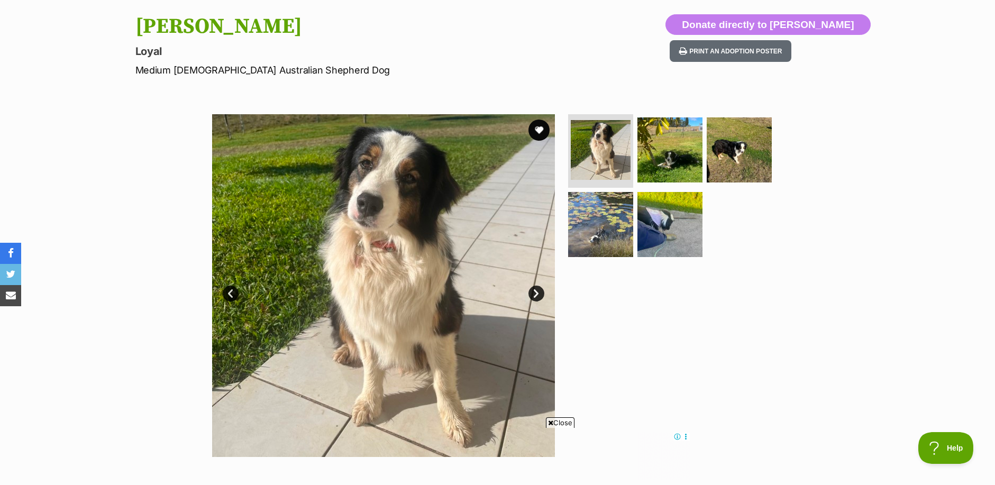
scroll to position [53, 0]
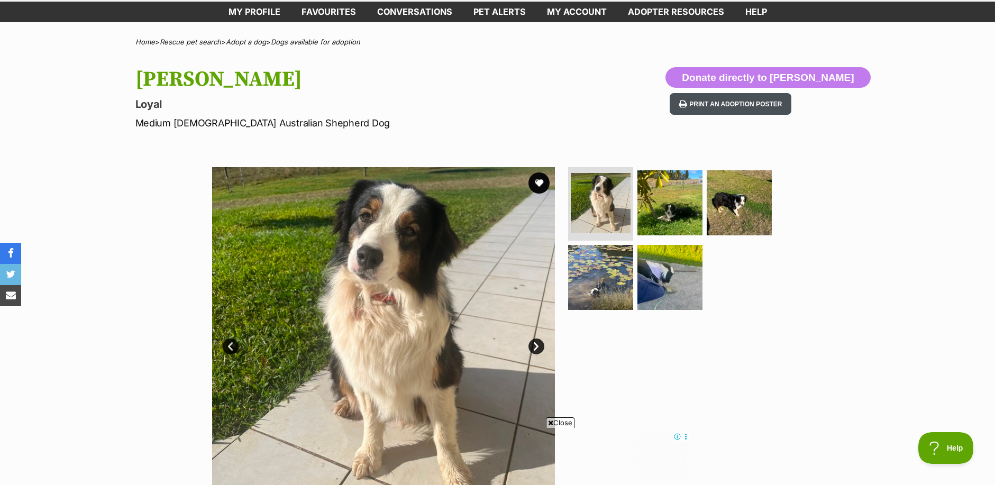
click at [791, 105] on button "Print an adoption poster" at bounding box center [731, 104] width 122 height 22
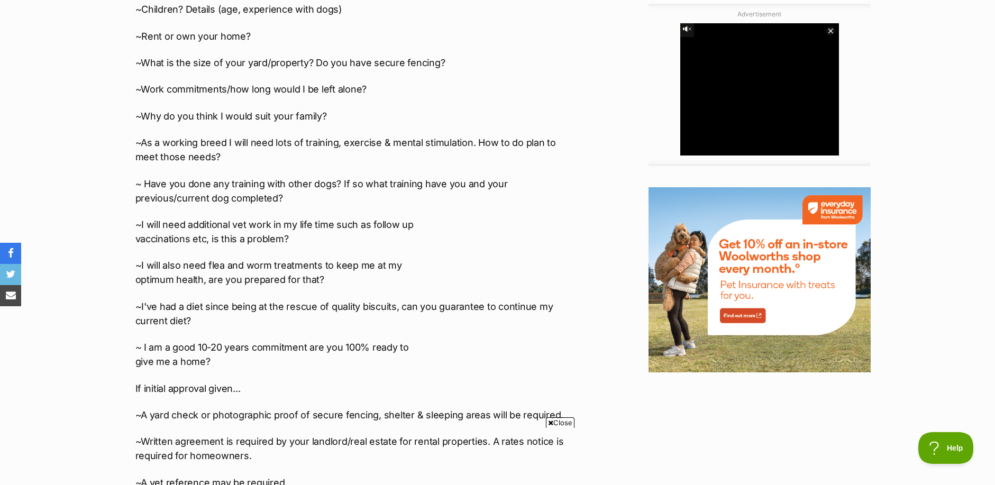
scroll to position [1058, 0]
